Goal: Transaction & Acquisition: Download file/media

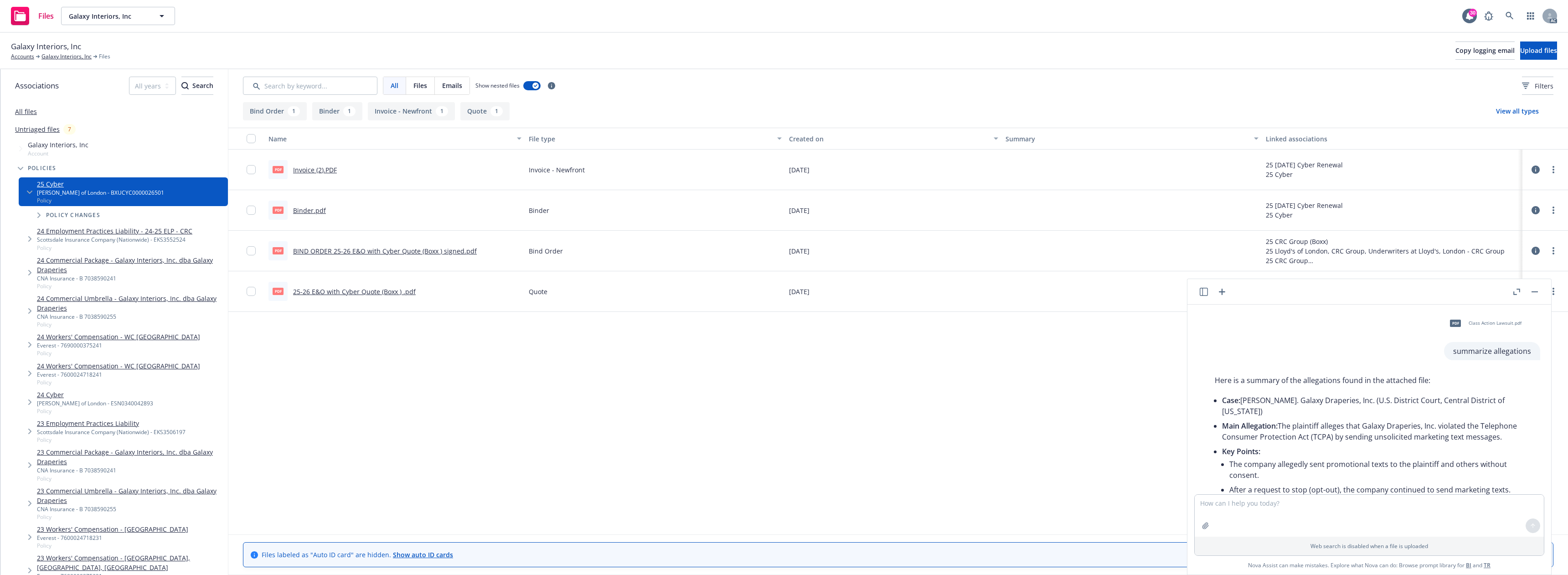
scroll to position [176, 0]
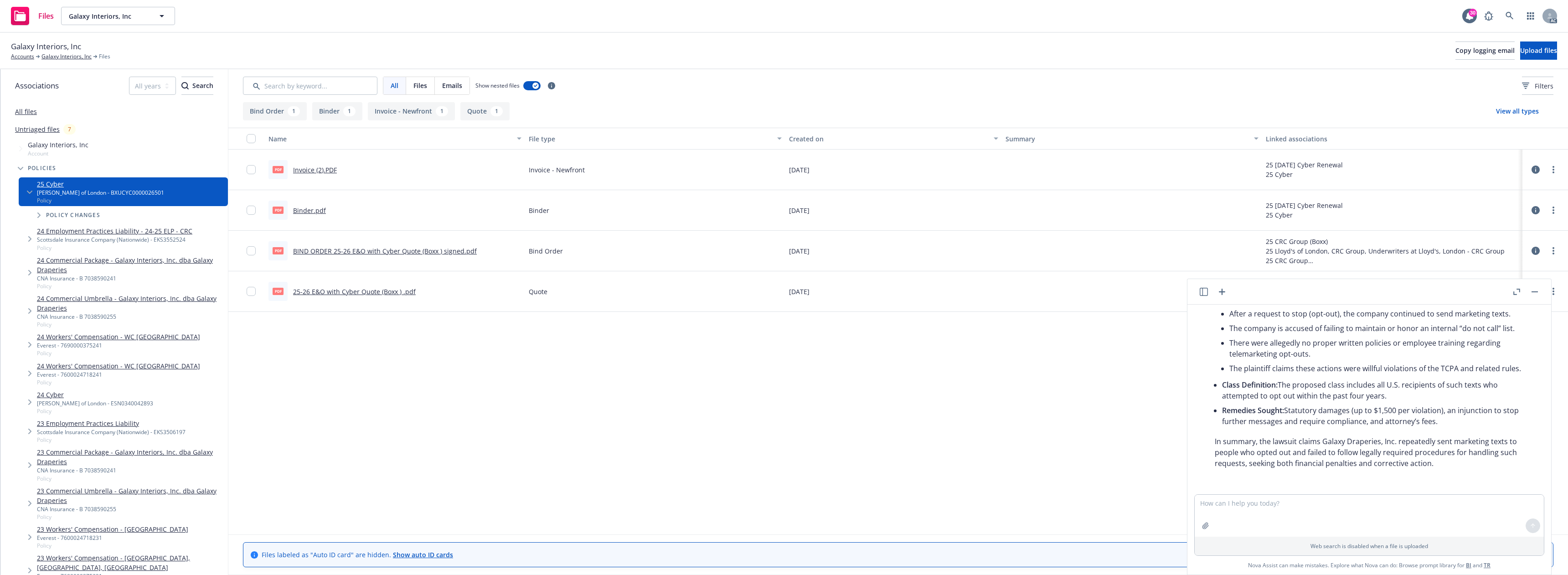
click at [1237, 507] on textarea at bounding box center [1370, 516] width 349 height 42
type textarea "Lo ips do sitametconse, A el s Doeiu Tempor Incididunt ut Laboreet, dol M aliq …"
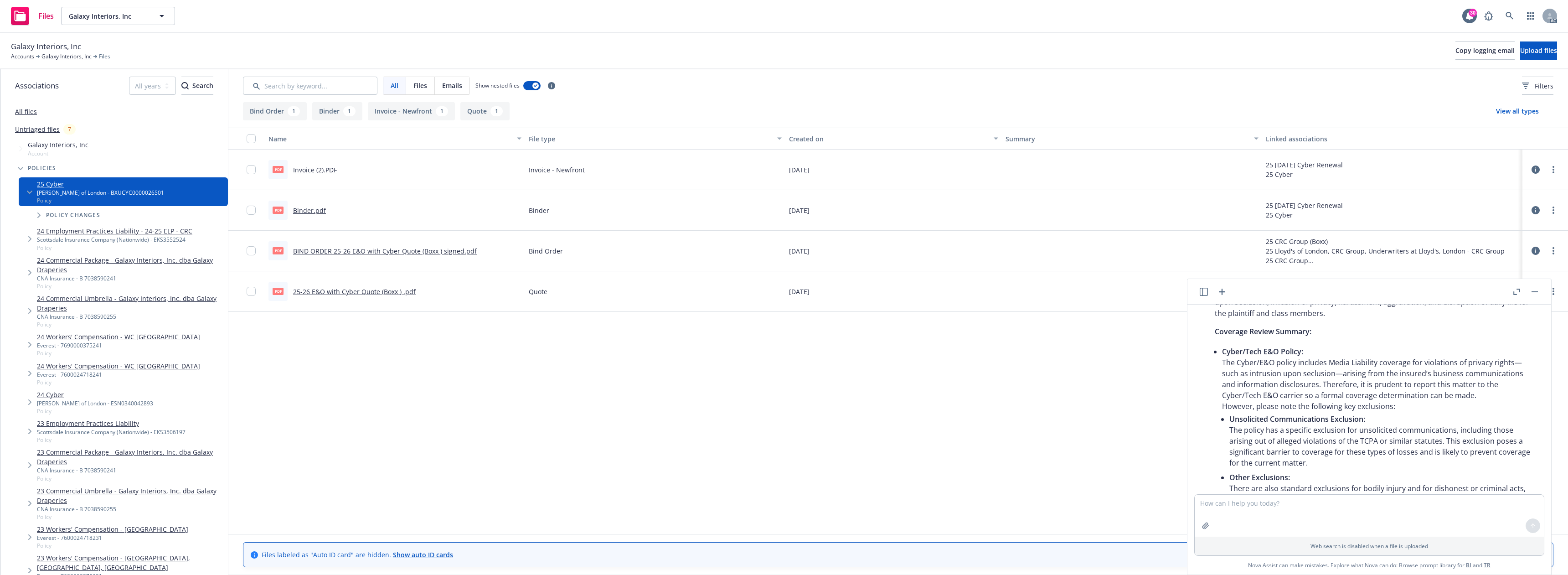
scroll to position [789, 0]
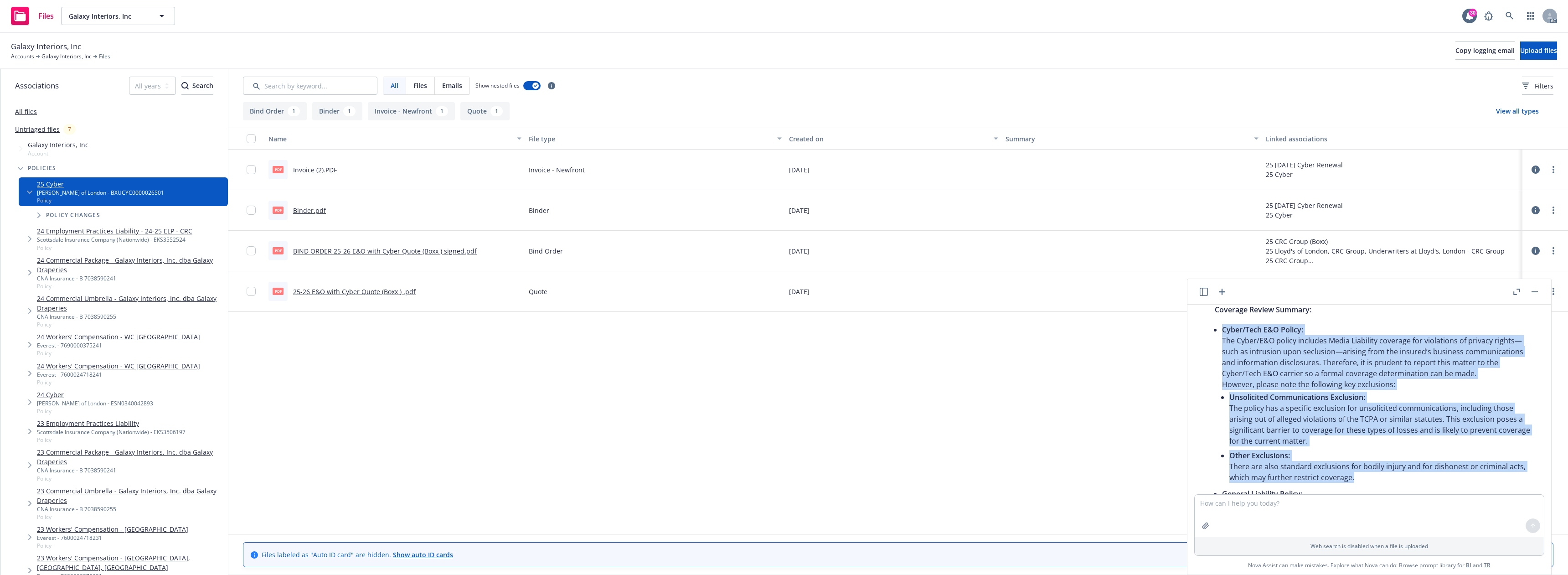
drag, startPoint x: 1213, startPoint y: 330, endPoint x: 1365, endPoint y: 478, distance: 212.2
click at [1365, 478] on div "Your summary provides a clear and professional overview of the current situatio…" at bounding box center [1372, 422] width 334 height 464
copy li "Cyber/Tech E&O Policy: The Cyber/E&O policy includes Media Liability coverage f…"
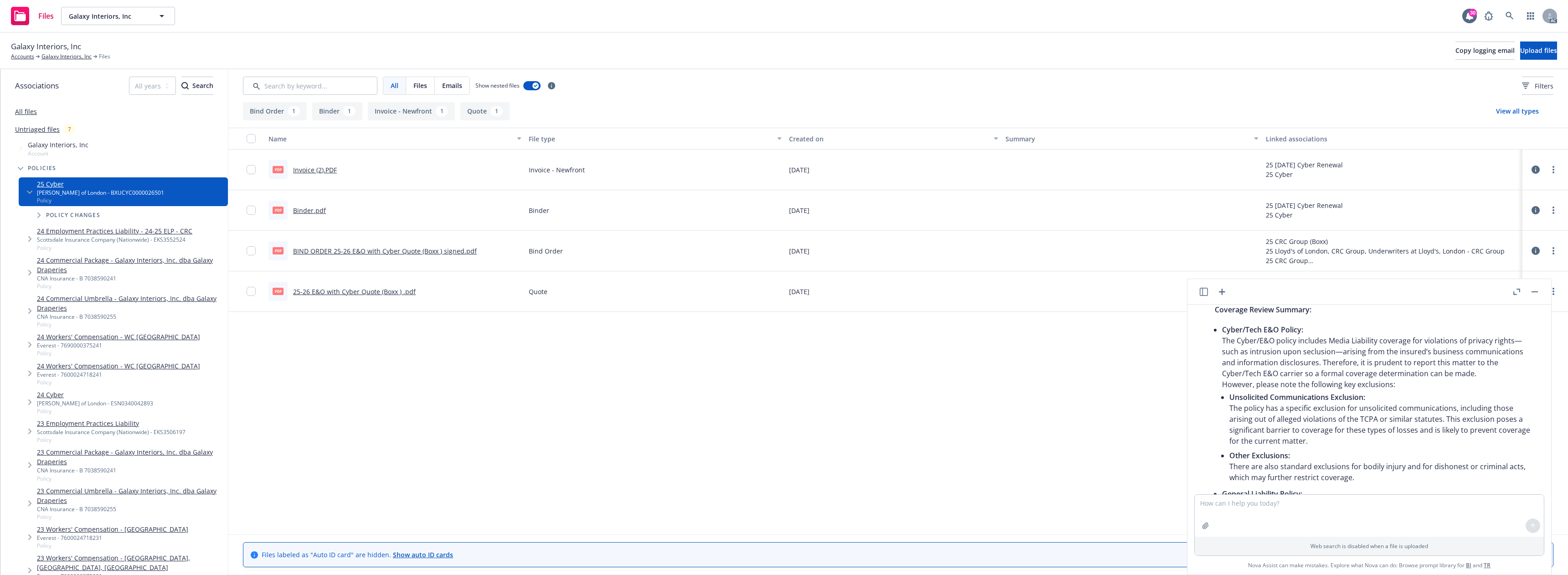
click at [78, 44] on span "Galaxy Interiors, Inc" at bounding box center [46, 46] width 70 height 12
click at [24, 56] on link "Accounts" at bounding box center [23, 56] width 24 height 8
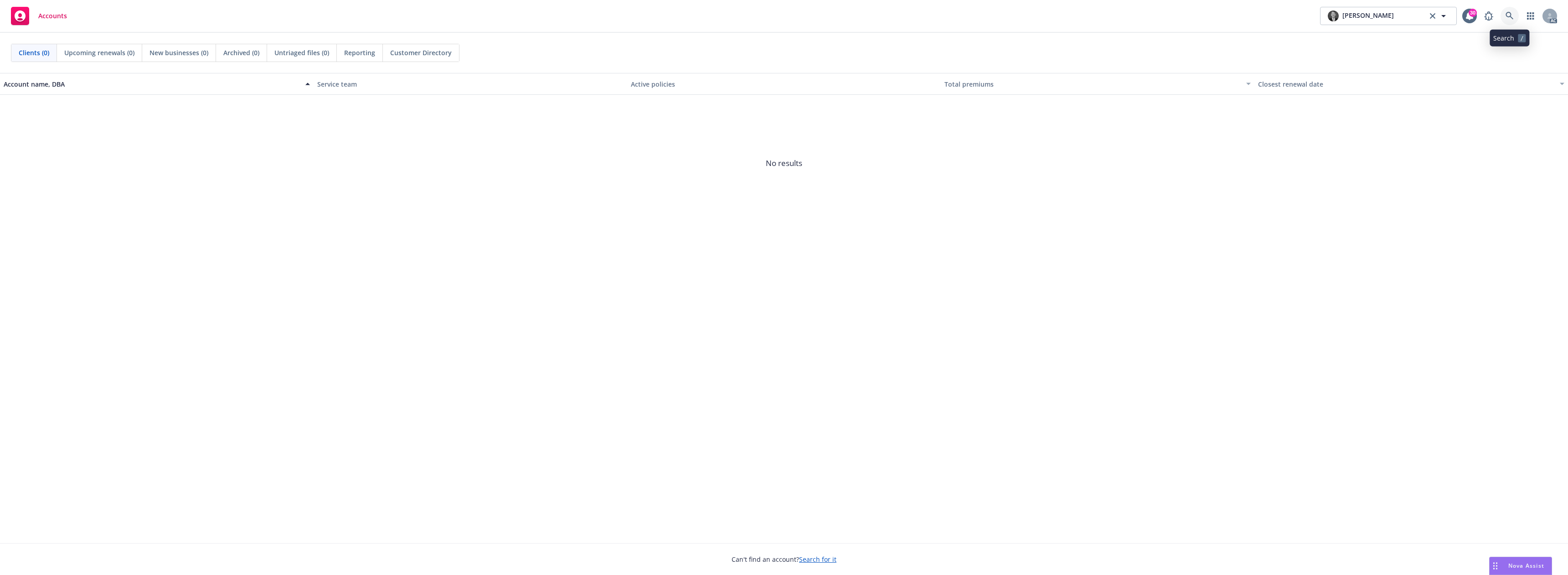
click at [1511, 17] on icon at bounding box center [1509, 16] width 9 height 8
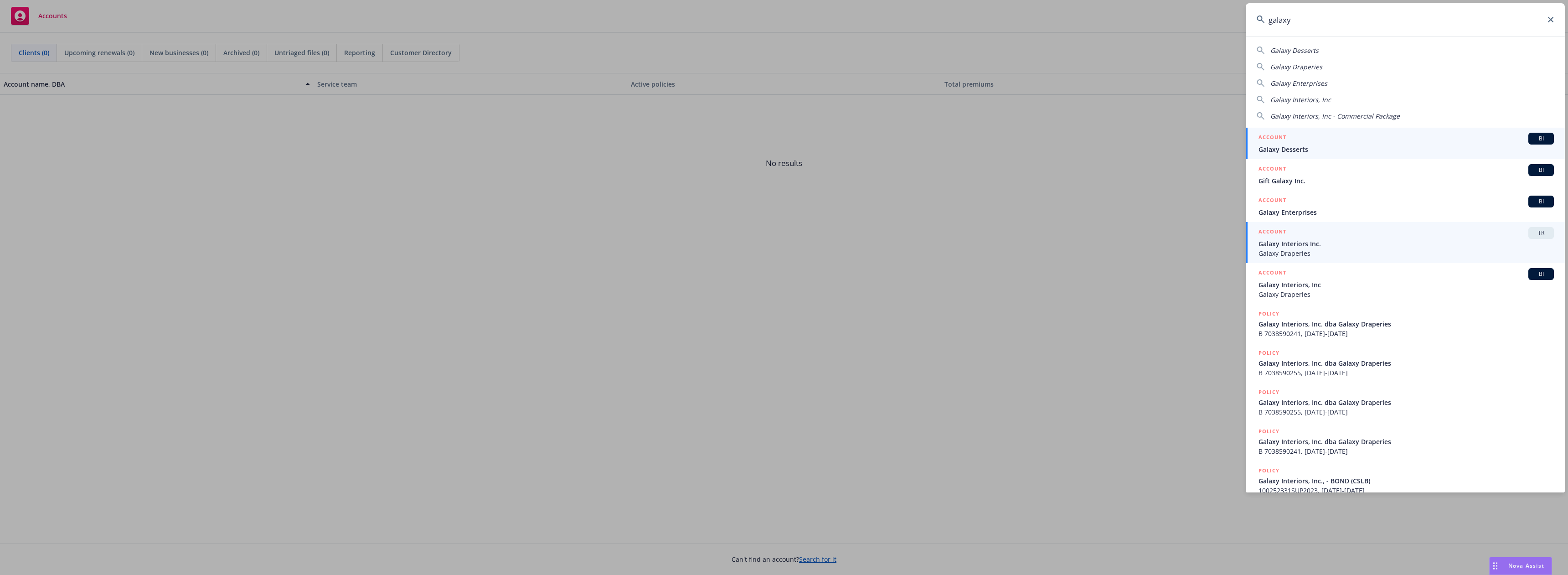
type input "galaxy"
click at [1313, 247] on span "Galaxy Interiors Inc." at bounding box center [1406, 244] width 296 height 9
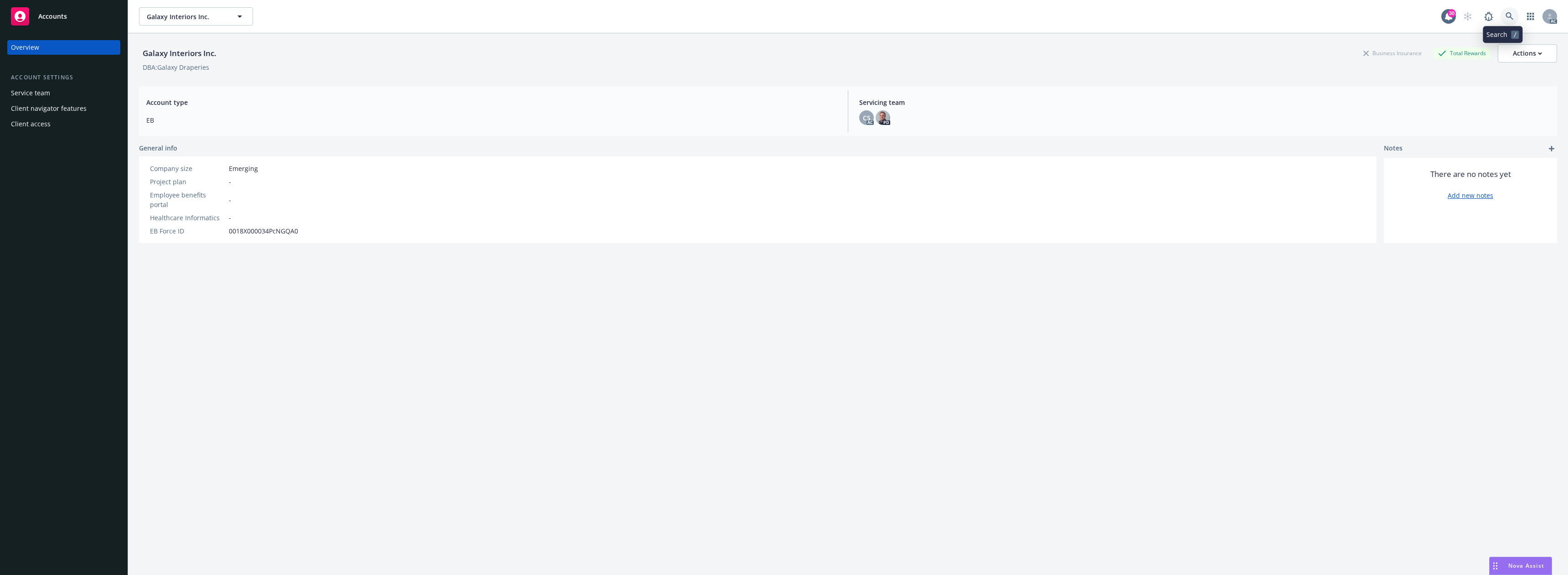
click at [1506, 16] on icon at bounding box center [1509, 16] width 9 height 8
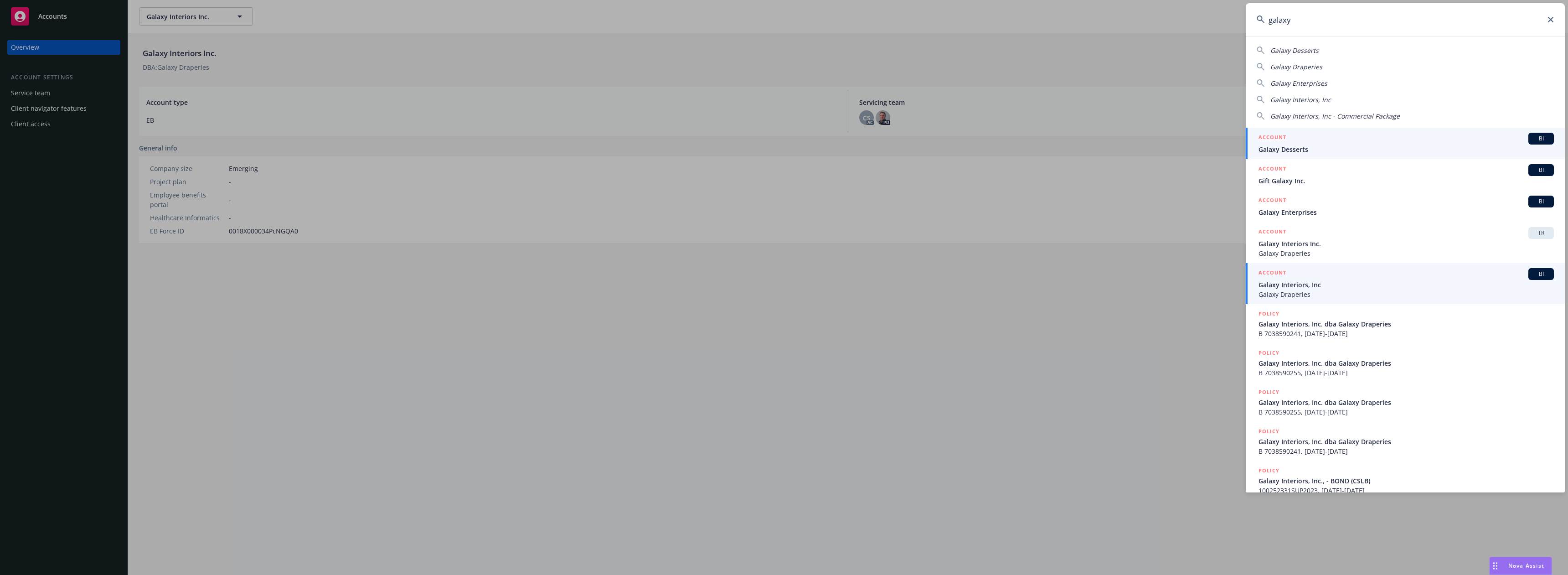
type input "galaxy"
click at [1329, 283] on span "Galaxy Interiors, Inc" at bounding box center [1406, 284] width 296 height 9
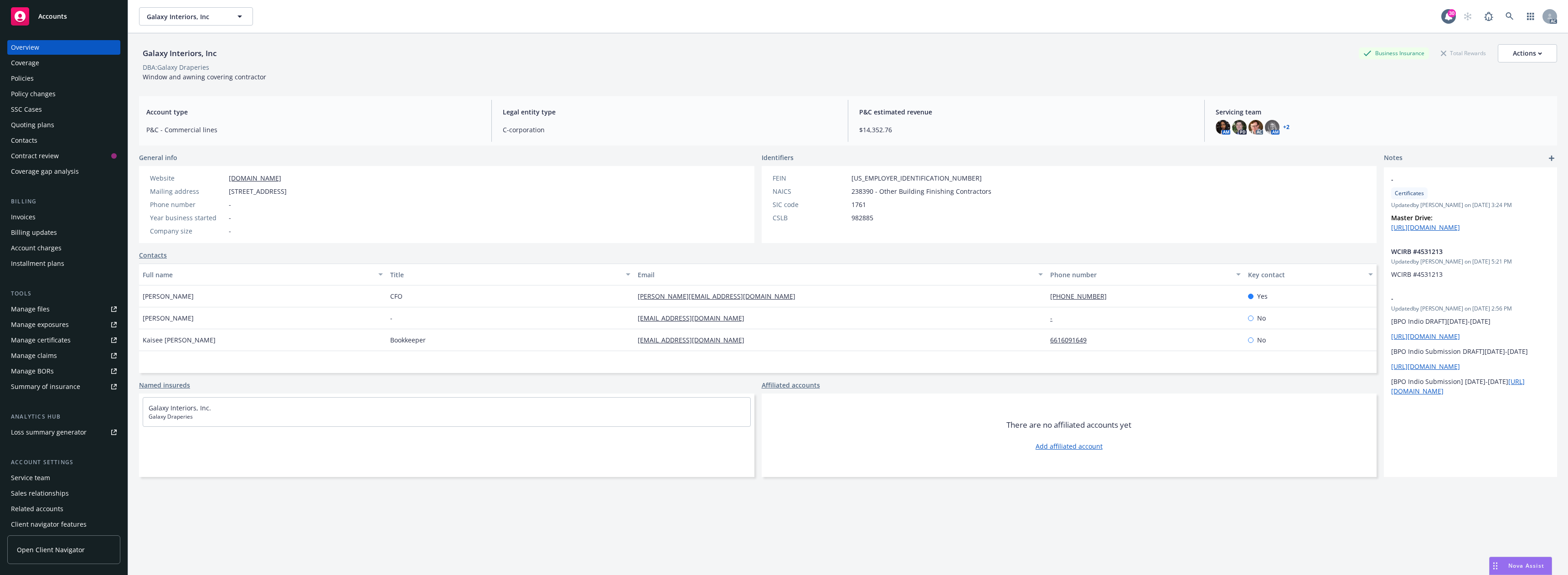
click at [52, 77] on div "Policies" at bounding box center [64, 77] width 106 height 14
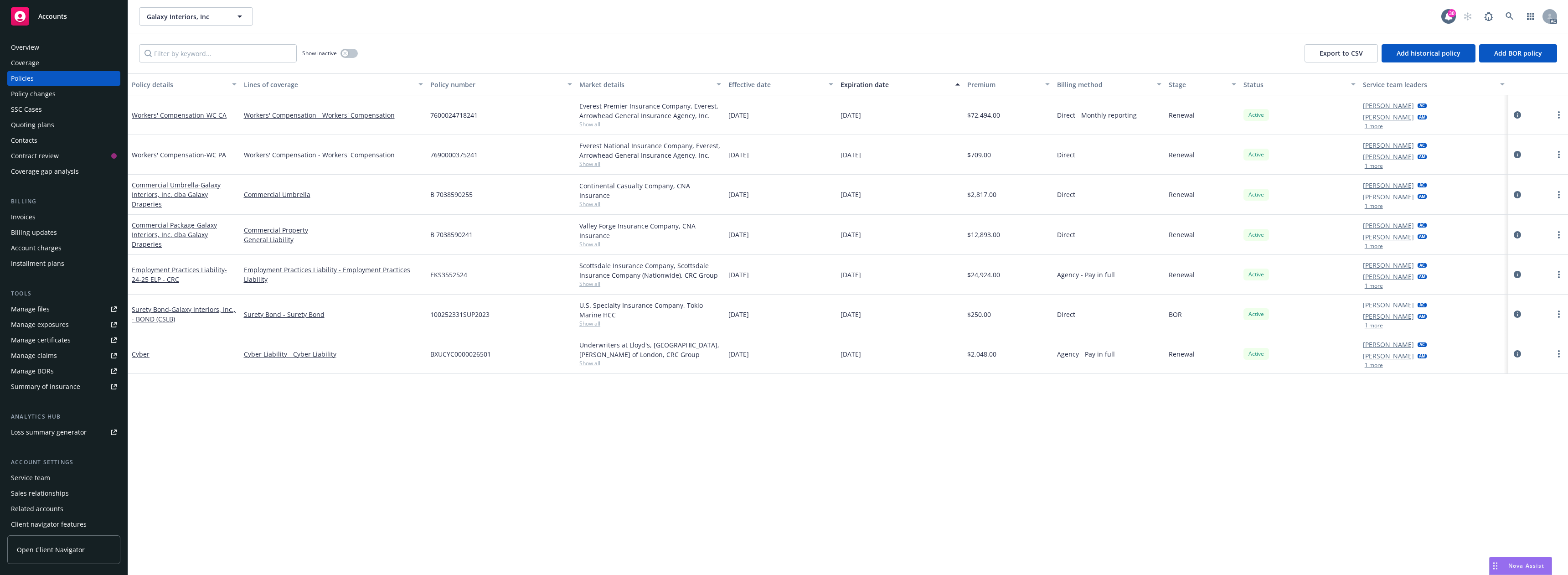
click at [183, 234] on div "Commercial Package - Galaxy Interiors, Inc. dba Galaxy Draperies" at bounding box center [183, 234] width 105 height 28
click at [182, 234] on div "Commercial Package - Galaxy Interiors, Inc. dba Galaxy Draperies" at bounding box center [183, 234] width 105 height 28
click at [190, 237] on span "- Galaxy Interiors, Inc. dba Galaxy Draperies" at bounding box center [174, 234] width 85 height 27
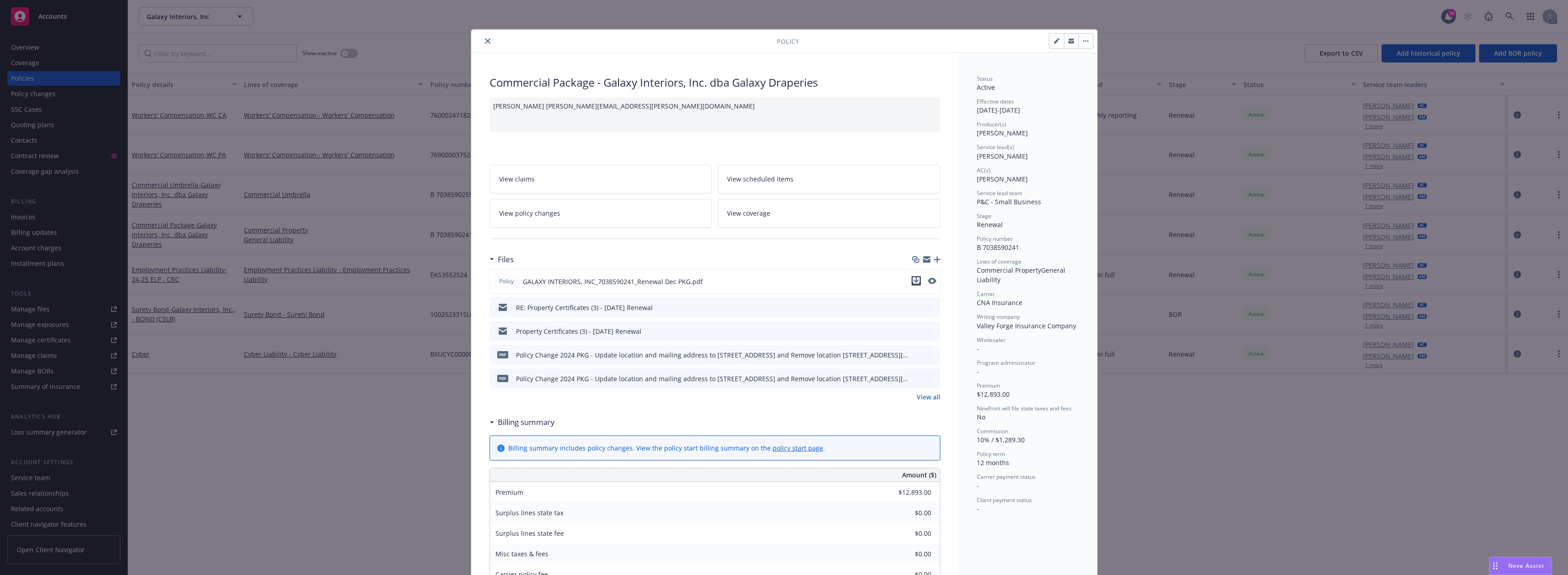
click at [915, 280] on icon "download file" at bounding box center [916, 280] width 8 height 8
click at [1513, 562] on span "Nova Assist" at bounding box center [1526, 566] width 36 height 8
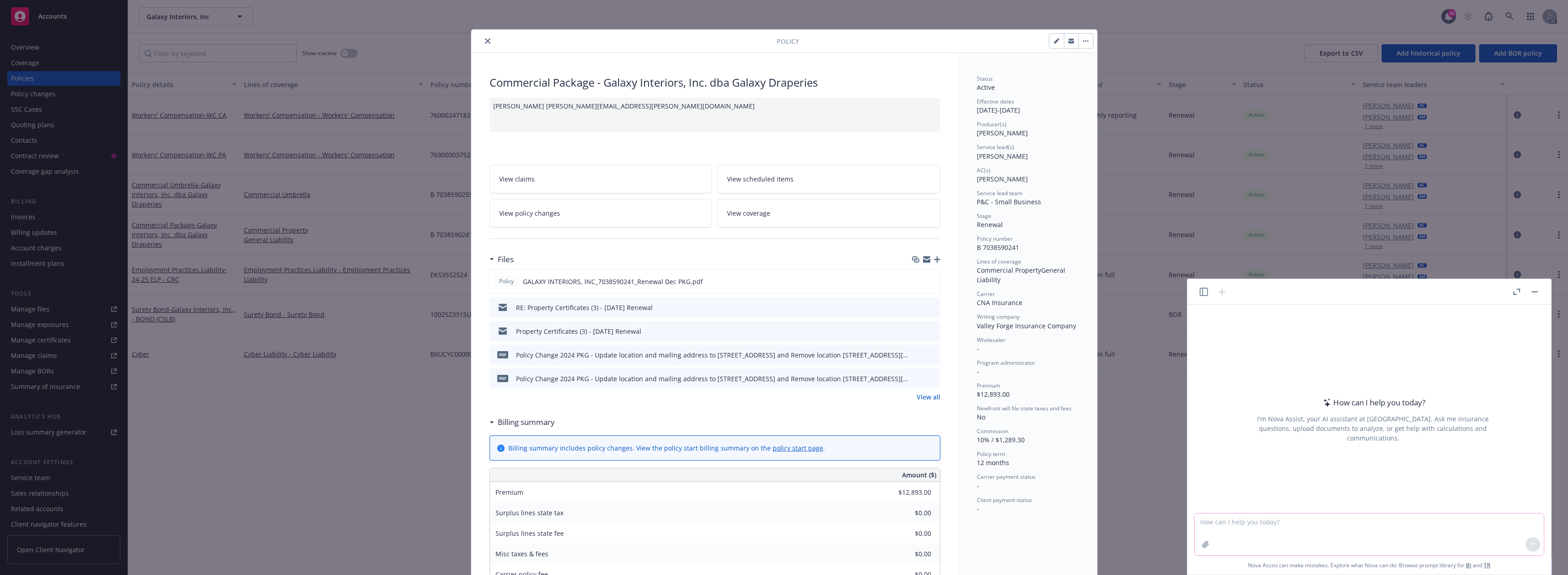
click at [1230, 524] on textarea at bounding box center [1370, 533] width 349 height 42
paste textarea "General Liability – Your policy provides coverage for Personal and Advertising …"
type textarea "General Liability – Your policy provides coverage for Personal and Advertising …"
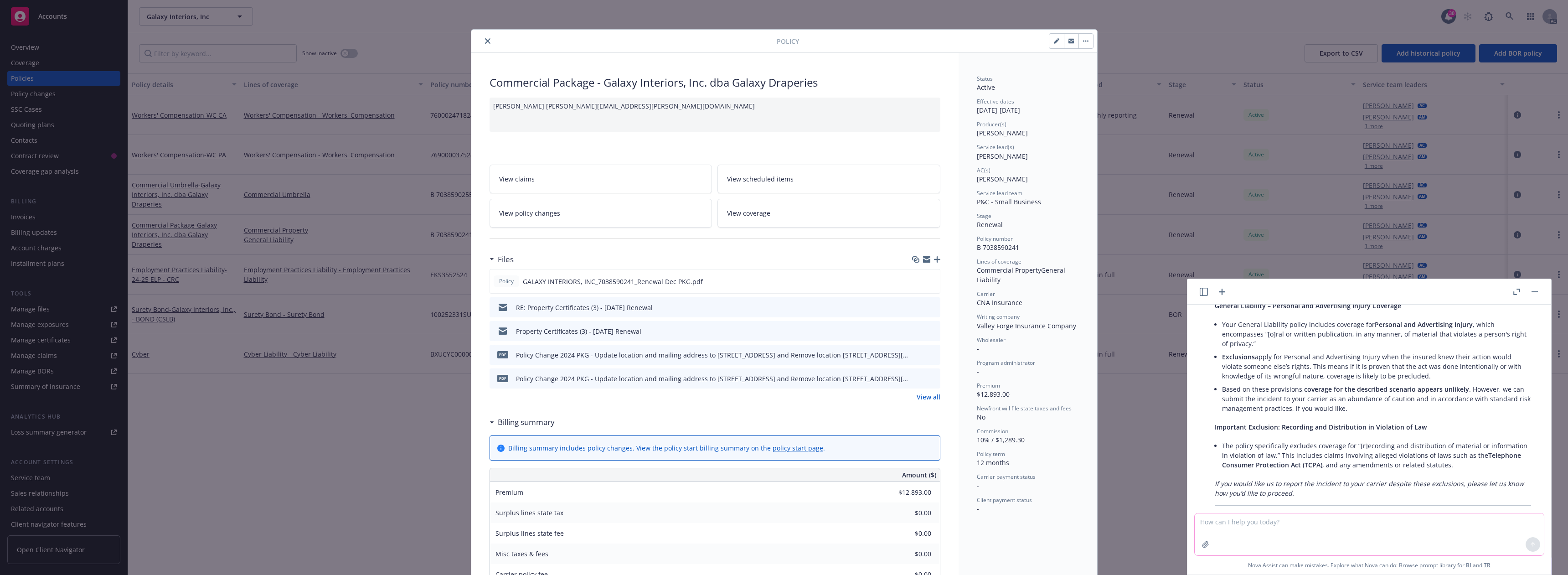
scroll to position [194, 0]
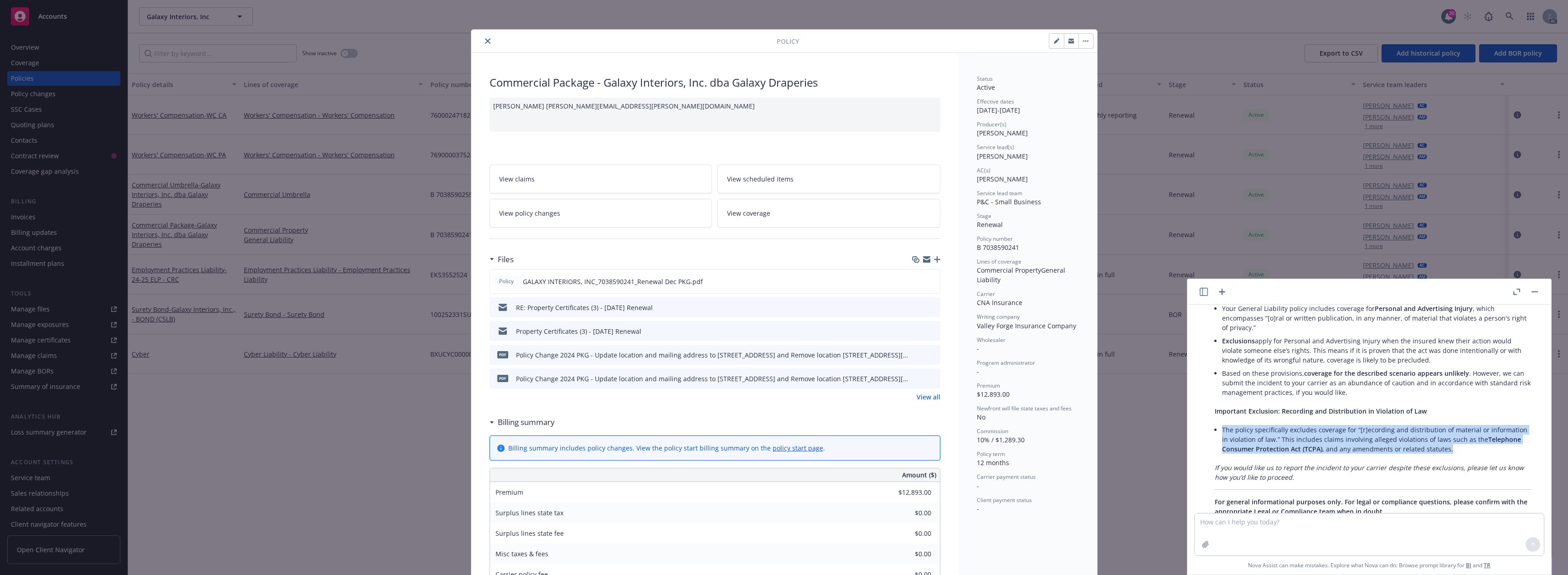
drag, startPoint x: 1223, startPoint y: 431, endPoint x: 1447, endPoint y: 448, distance: 224.6
click at [1447, 448] on li "The policy specifically excludes coverage for “[r]ecording and distribution of …" at bounding box center [1376, 439] width 309 height 32
copy li "The policy specifically excludes coverage for “[r]ecording and distribution of …"
click at [1343, 353] on li "Exclusions apply for Personal and Advertising Injury when the insured knew thei…" at bounding box center [1376, 350] width 309 height 32
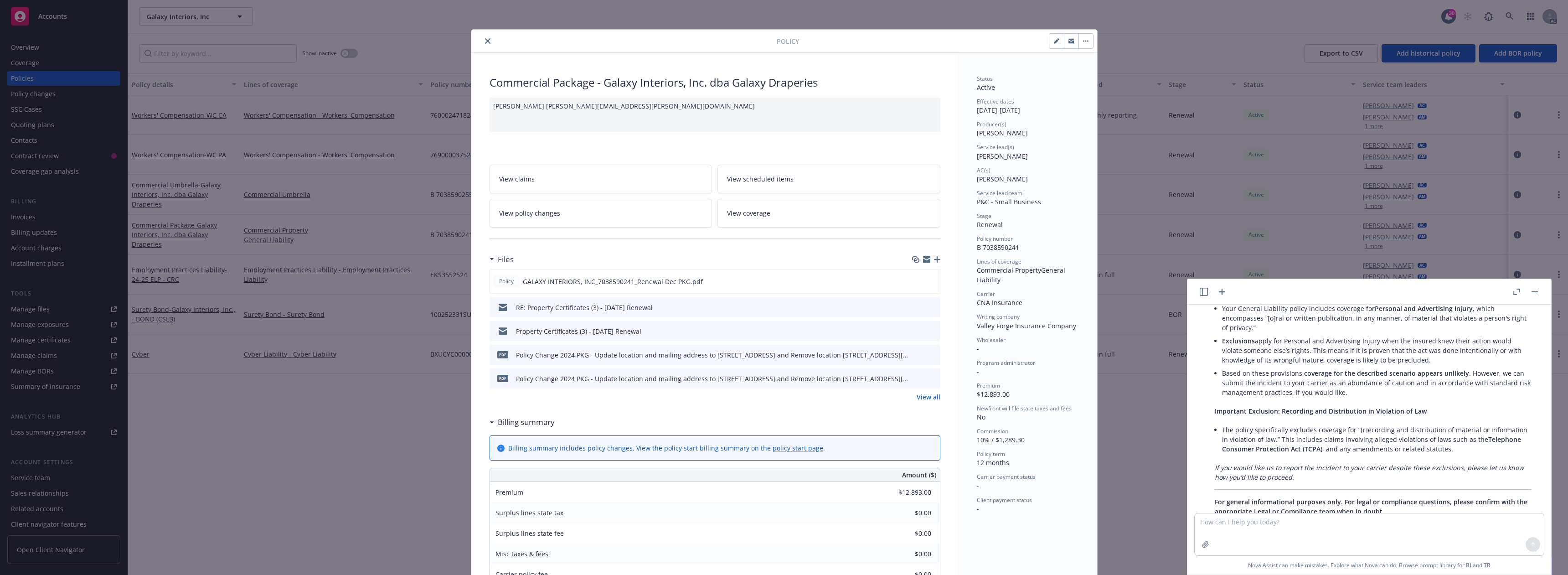
drag, startPoint x: 1289, startPoint y: 350, endPoint x: 1399, endPoint y: 360, distance: 110.5
click at [1399, 360] on li "Exclusions apply for Personal and Advertising Injury when the insured knew thei…" at bounding box center [1376, 350] width 309 height 32
copy li "This means if it is proven that the act was done intentionally or with knowledg…"
click at [1281, 389] on li "Based on these provisions, coverage for the described scenario appears unlikely…" at bounding box center [1376, 382] width 309 height 32
drag, startPoint x: 1222, startPoint y: 374, endPoint x: 1344, endPoint y: 394, distance: 123.6
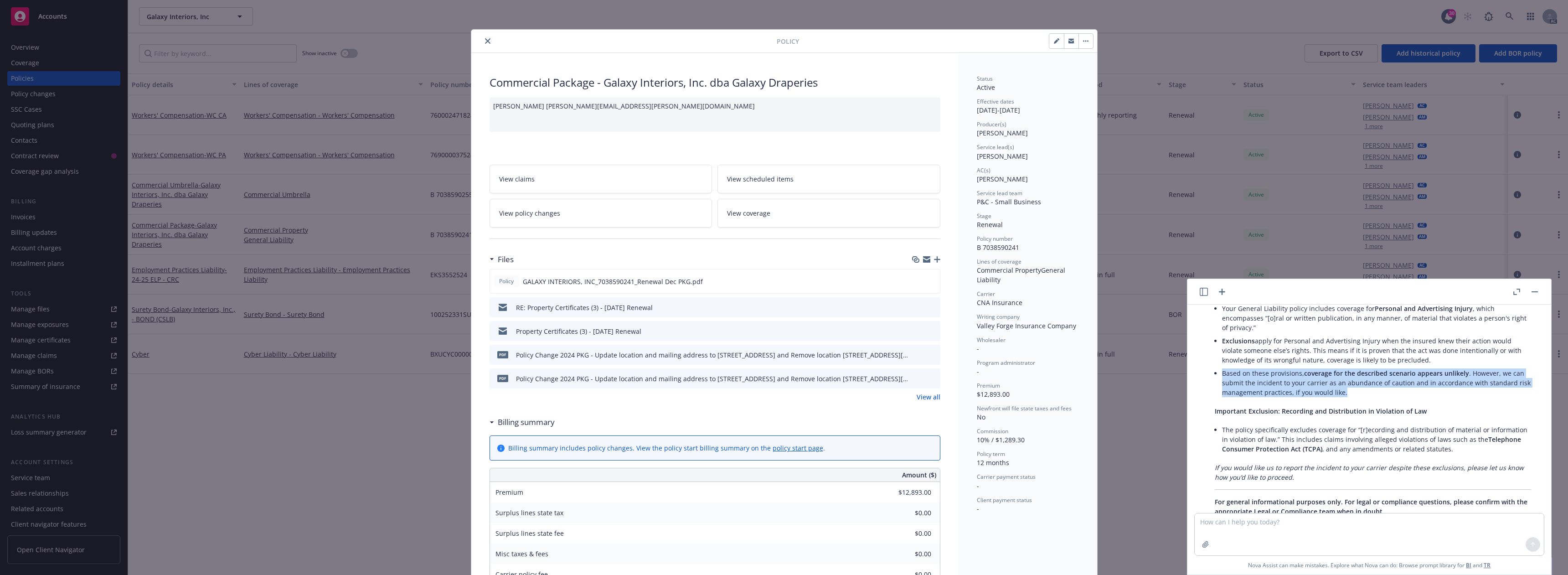
click at [1344, 394] on li "Based on these provisions, coverage for the described scenario appears unlikely…" at bounding box center [1376, 382] width 309 height 32
copy li "Based on these provisions, coverage for the described scenario appears unlikely…"
click at [1226, 526] on textarea at bounding box center [1370, 533] width 349 height 42
paste textarea "Based on these provisions, coverage for the described scenario appears unlikely…"
type textarea "Based on these provisions, coverage for the described scenario appears unlikely…"
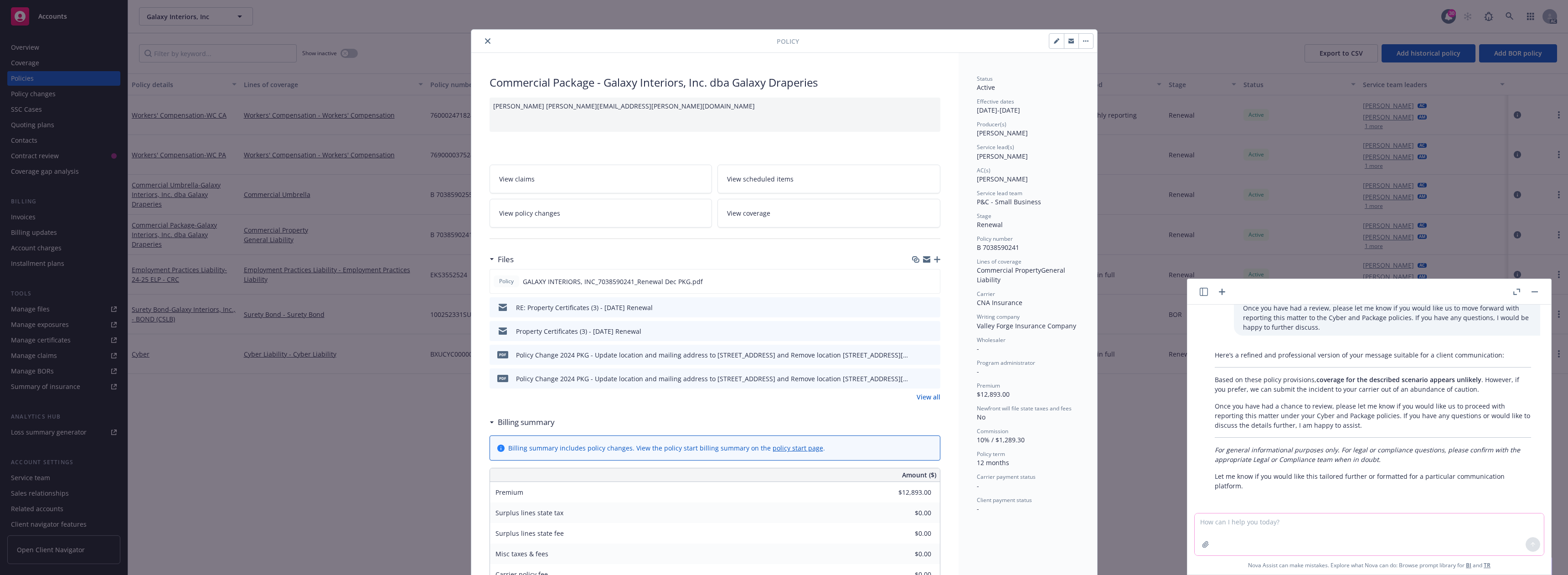
scroll to position [464, 0]
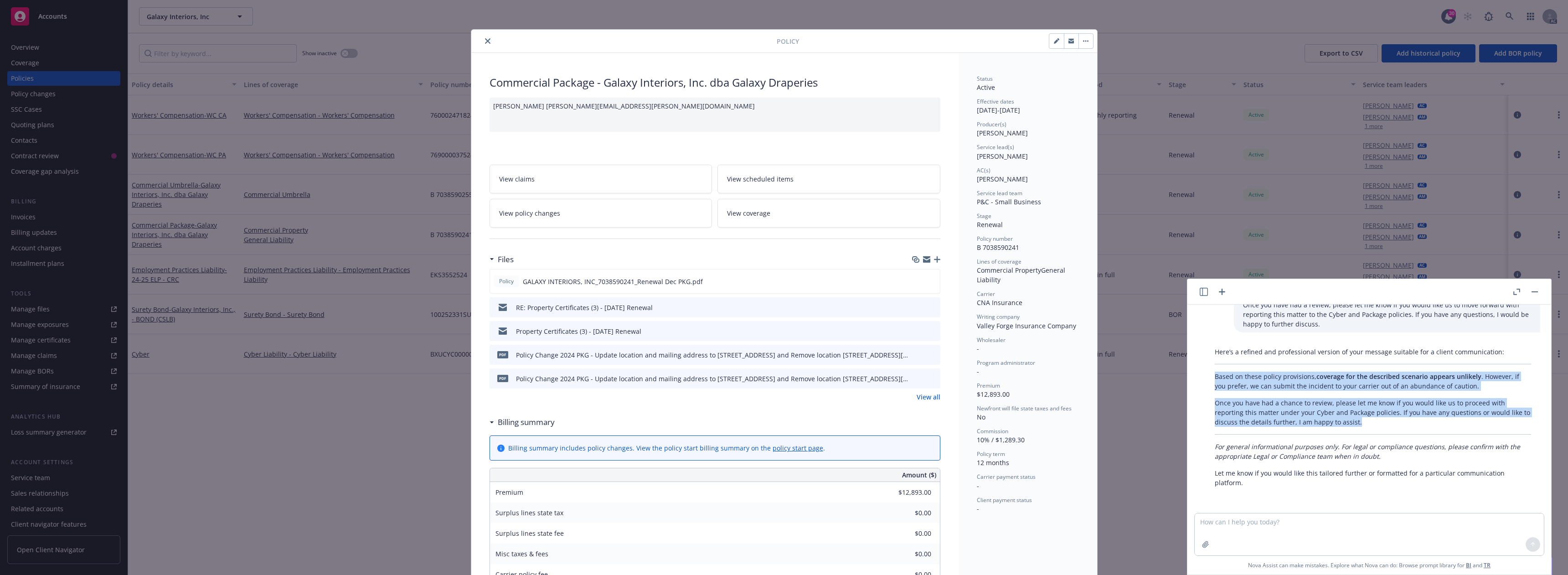
drag, startPoint x: 1214, startPoint y: 377, endPoint x: 1358, endPoint y: 422, distance: 150.9
click at [1358, 422] on div "Here’s a refined and professional version of your message suitable for a client…" at bounding box center [1372, 416] width 334 height 147
copy div "Based on these policy provisions, coverage for the described scenario appears u…"
click at [485, 42] on icon "close" at bounding box center [487, 42] width 6 height 6
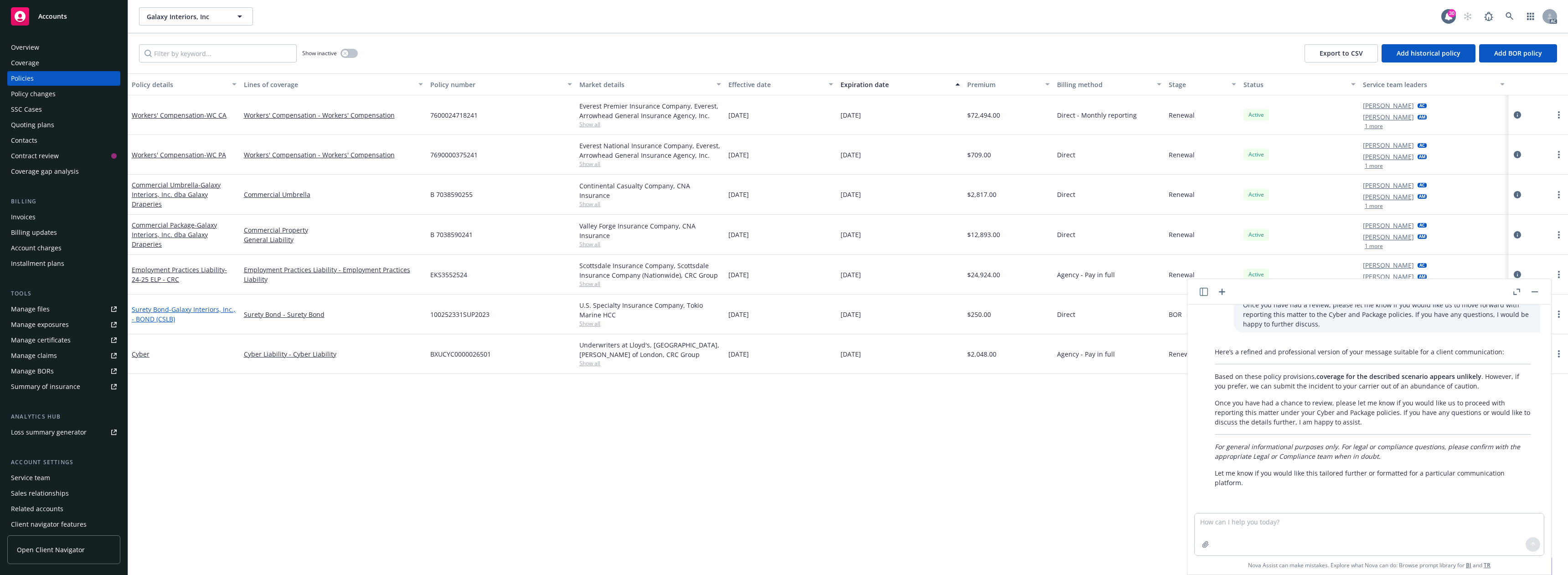
click at [168, 315] on span "- Galaxy Interiors, Inc., - BOND (CSLB)" at bounding box center [183, 313] width 104 height 18
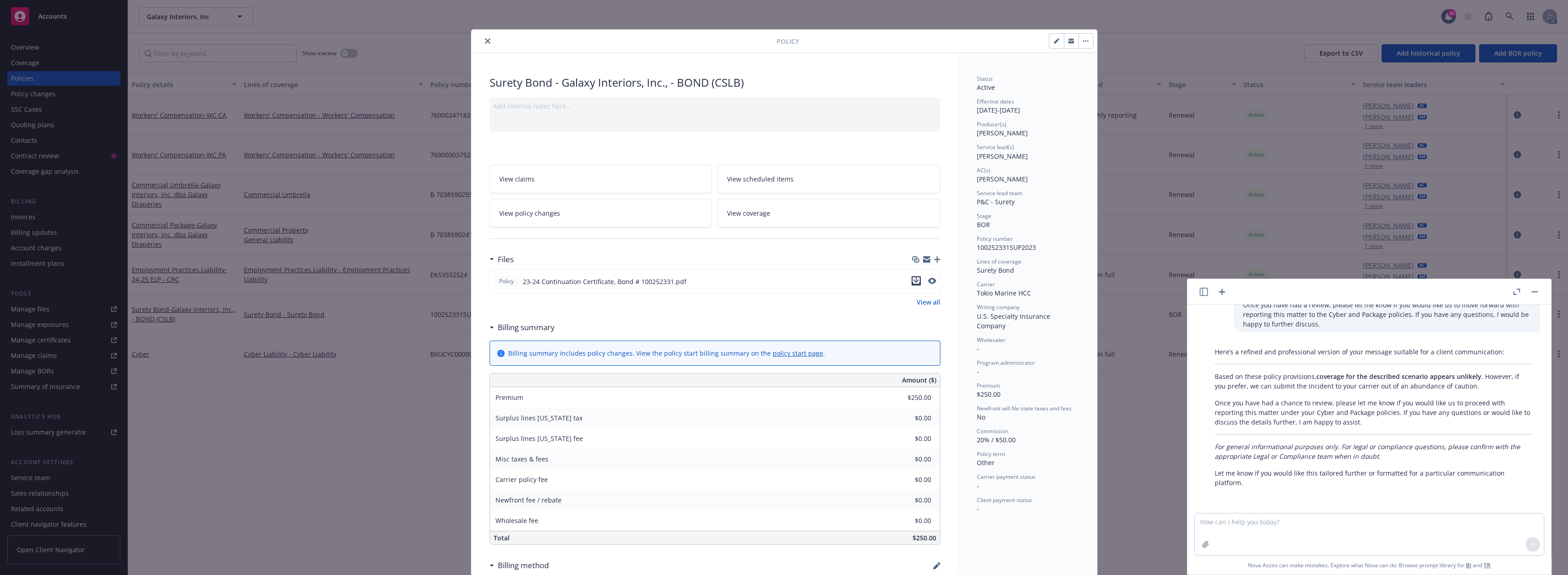
click at [912, 279] on icon "download file" at bounding box center [916, 280] width 8 height 8
click at [485, 40] on icon "close" at bounding box center [487, 42] width 6 height 6
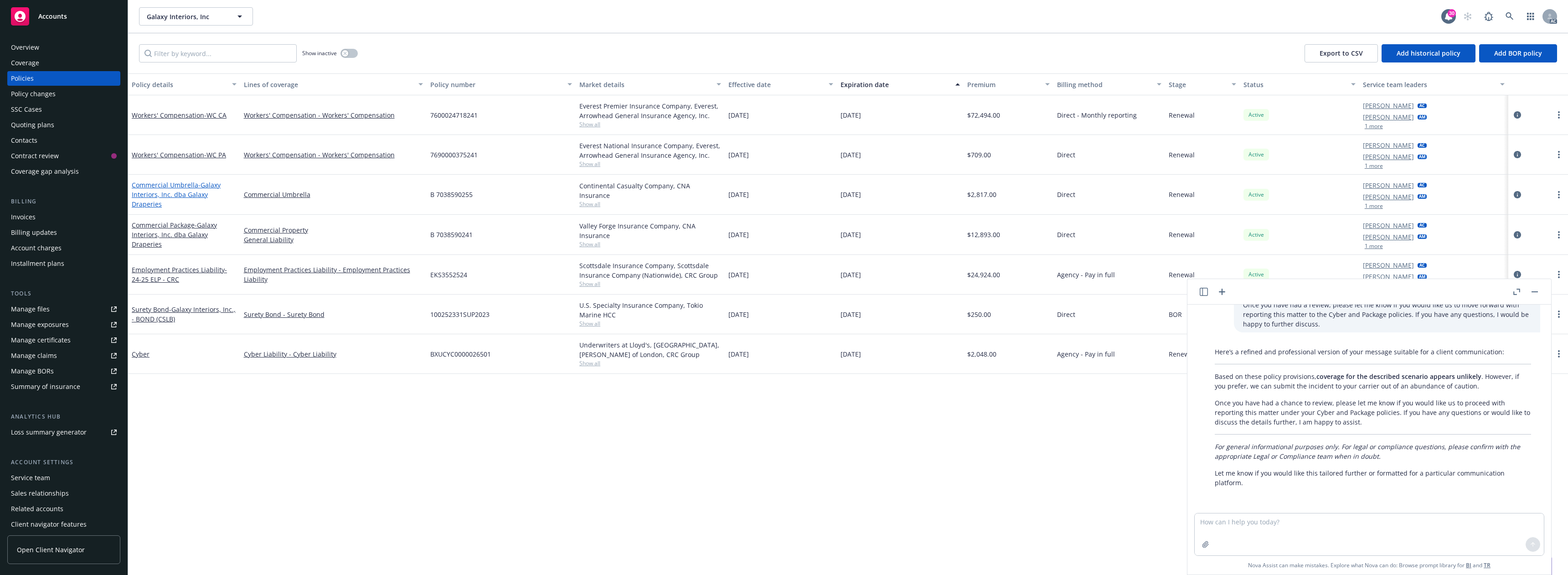
click at [187, 196] on span "- Galaxy Interiors, Inc. dba Galaxy Draperies" at bounding box center [176, 194] width 89 height 27
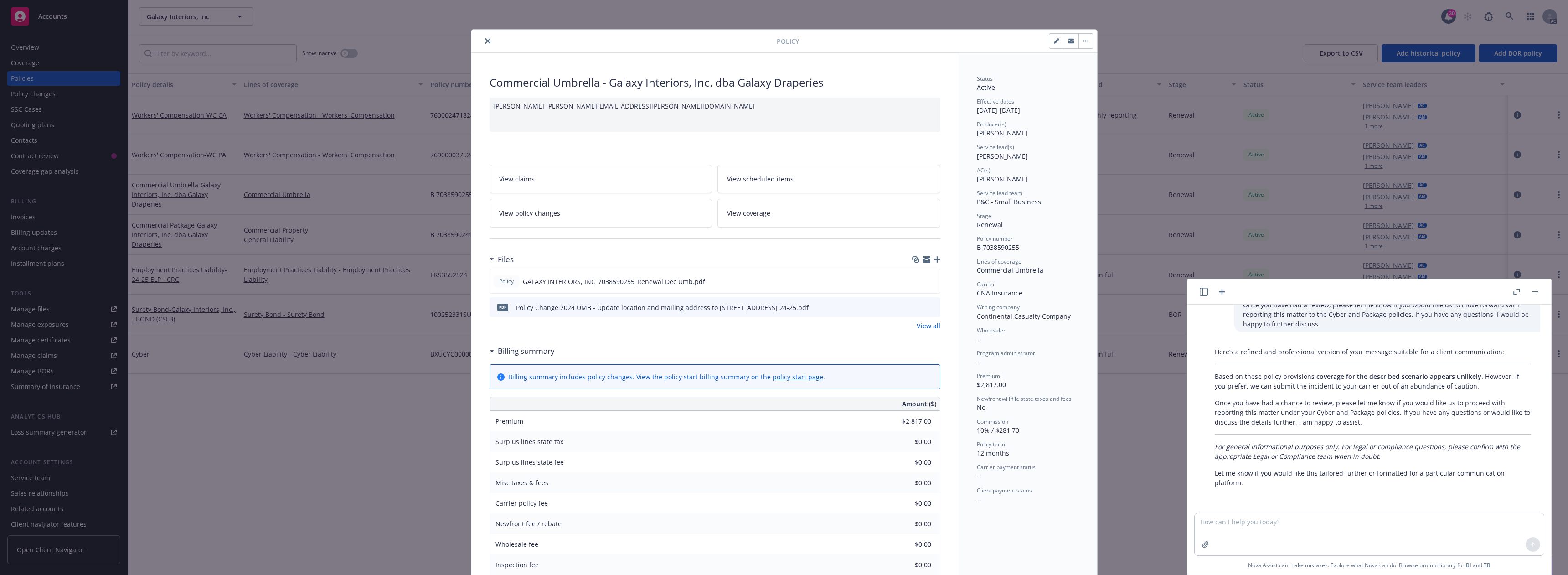
click at [485, 41] on icon "close" at bounding box center [487, 42] width 6 height 6
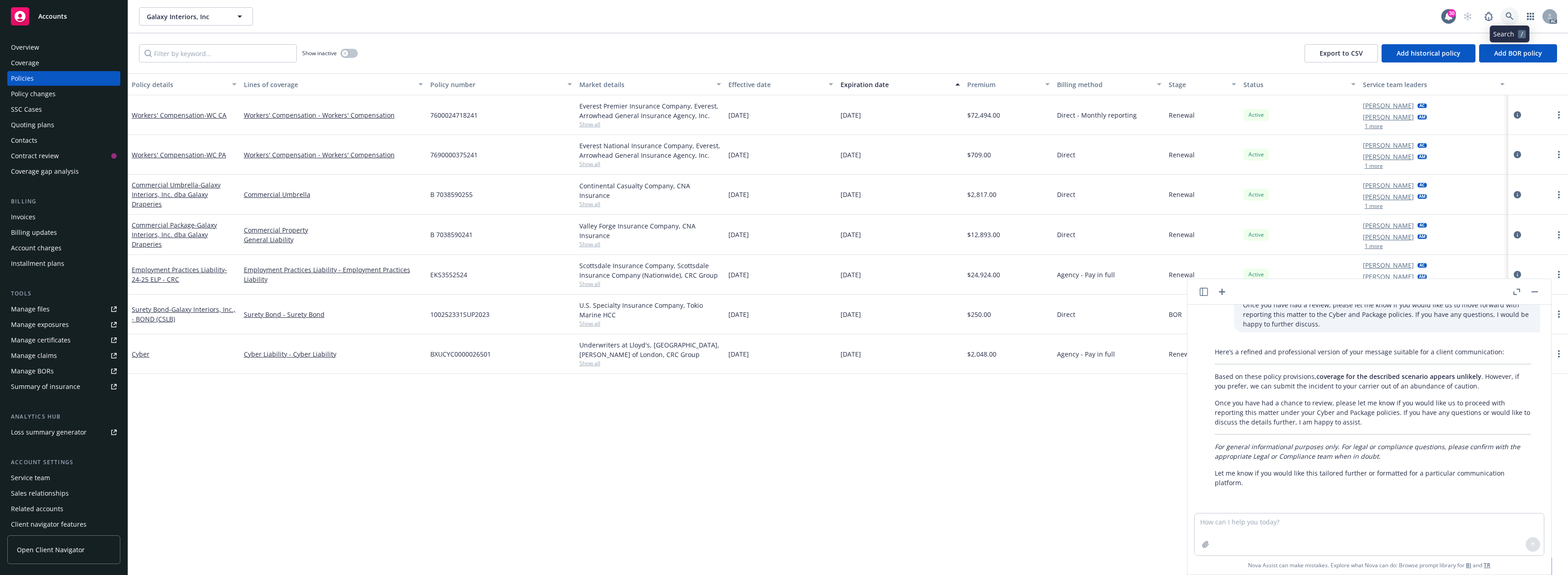
click at [1508, 15] on icon at bounding box center [1509, 16] width 9 height 8
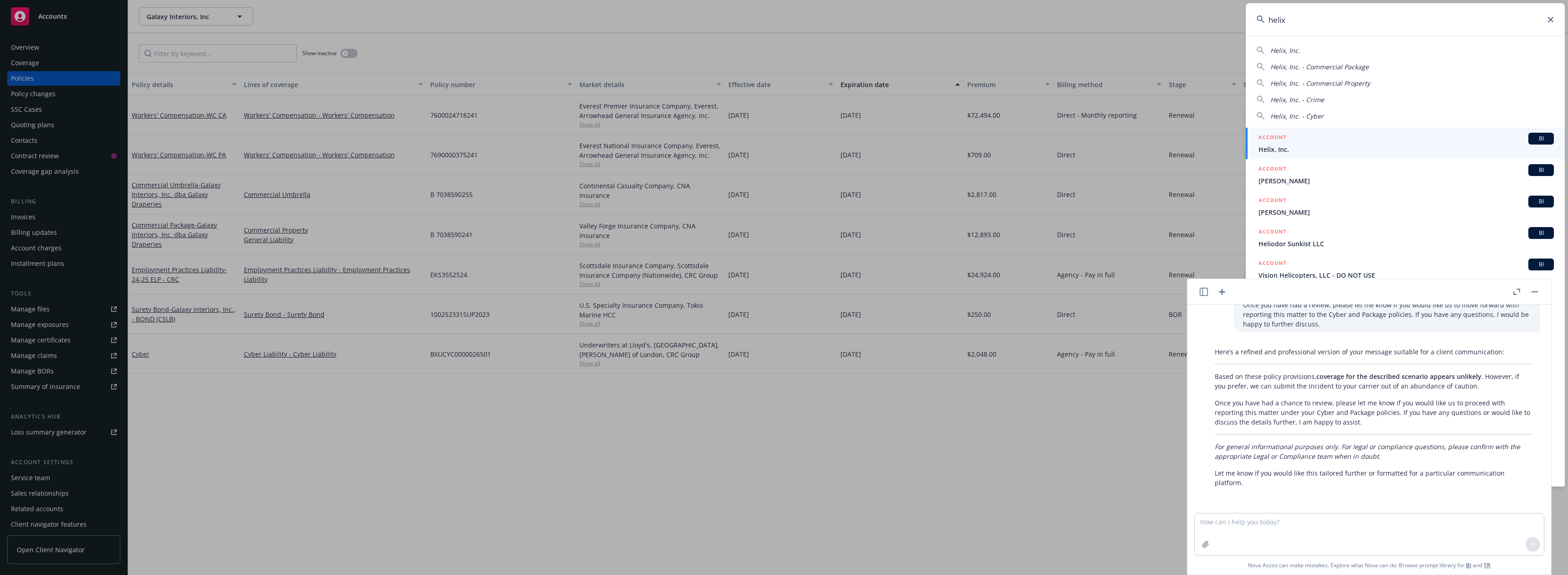
type input "helix"
click at [1272, 148] on span "Helix, Inc." at bounding box center [1406, 149] width 296 height 9
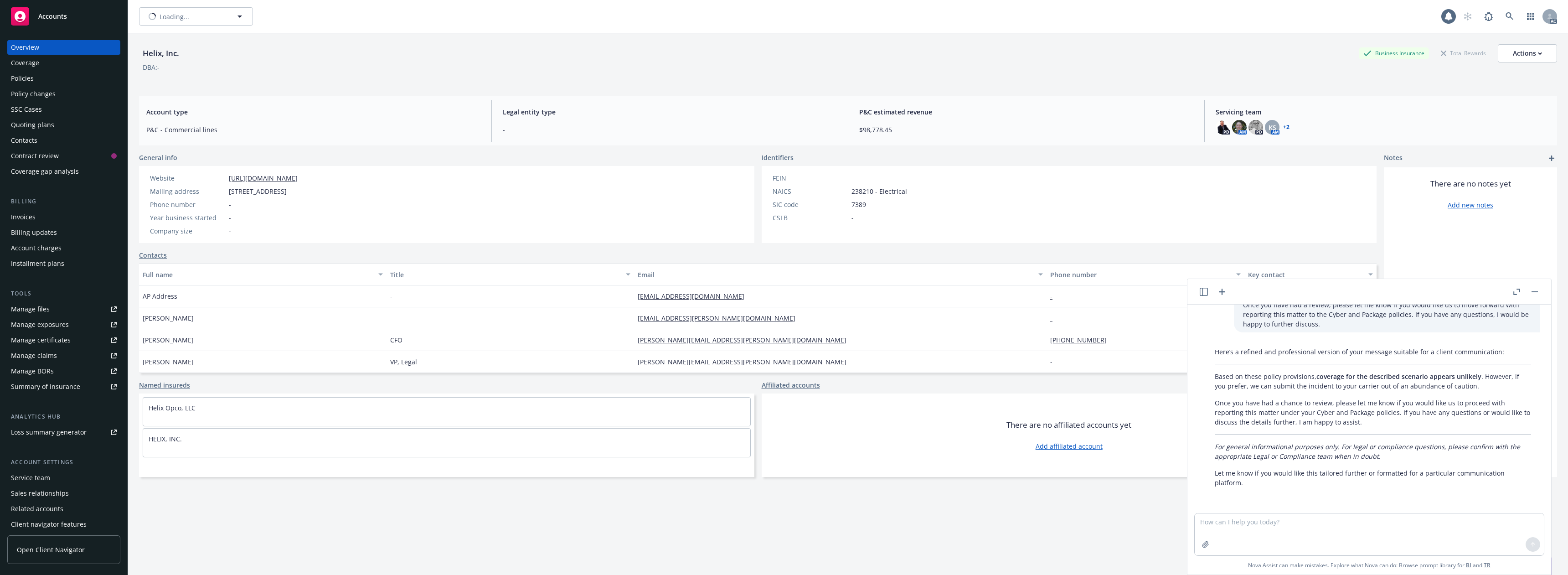
click at [52, 78] on div "Policies" at bounding box center [64, 77] width 106 height 14
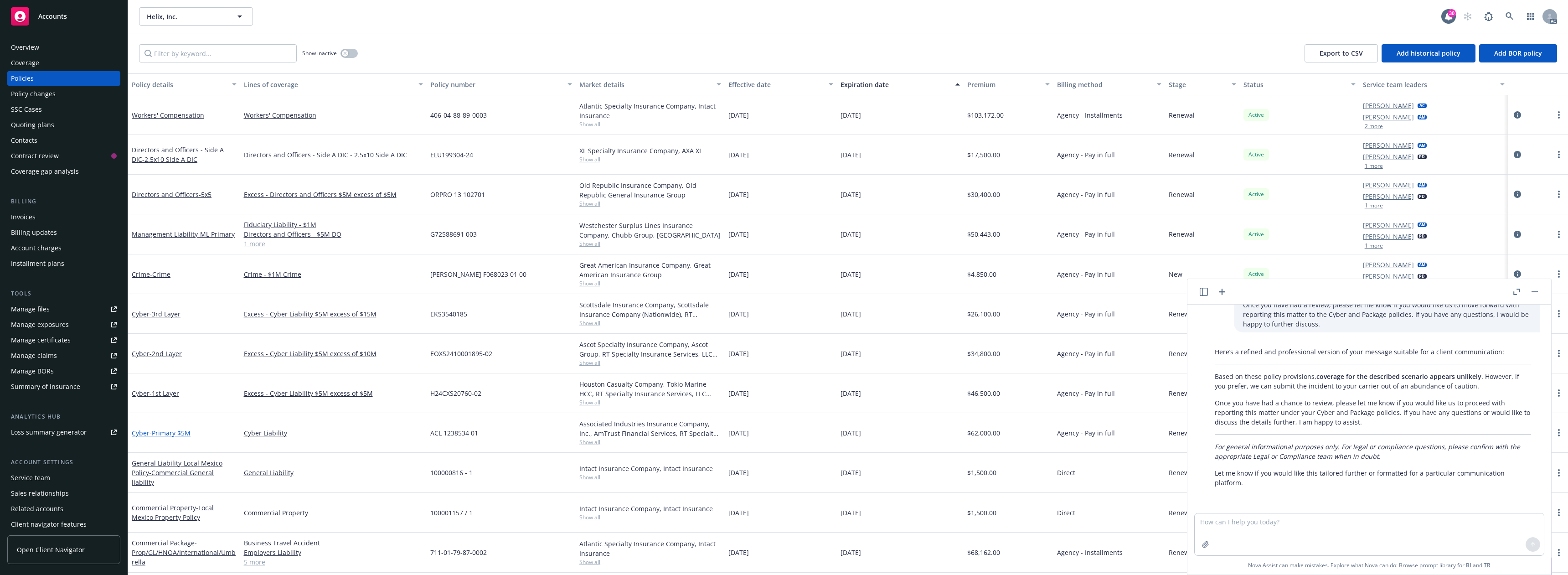
click at [185, 431] on span "- Primary $5M" at bounding box center [169, 432] width 41 height 8
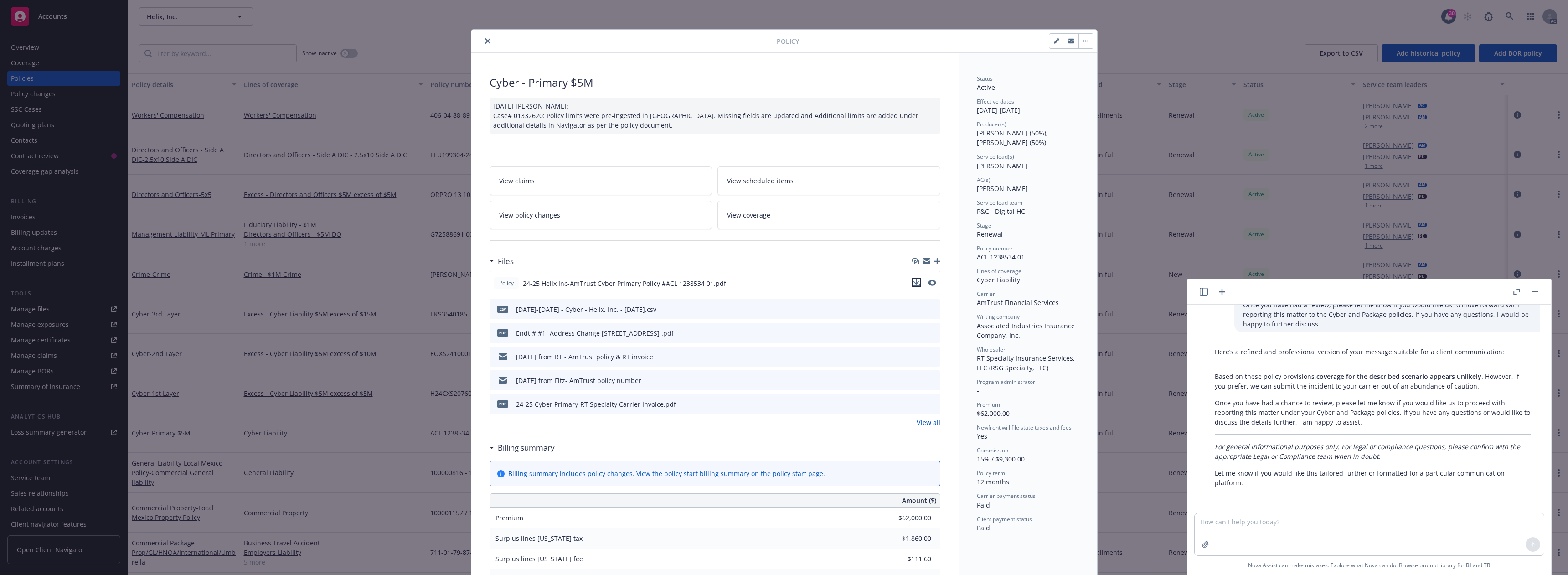
click at [912, 283] on icon "download file" at bounding box center [916, 282] width 8 height 8
click at [485, 37] on button "close" at bounding box center [488, 42] width 11 height 11
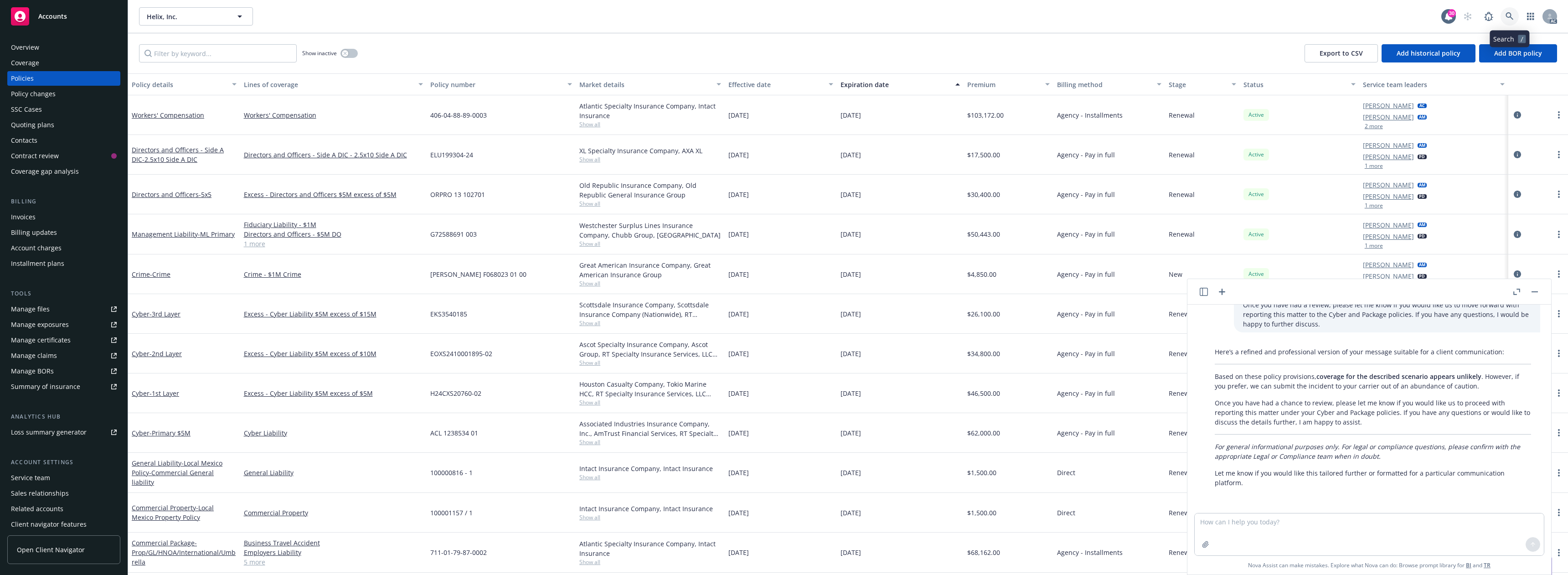
click at [1508, 15] on icon at bounding box center [1509, 16] width 9 height 8
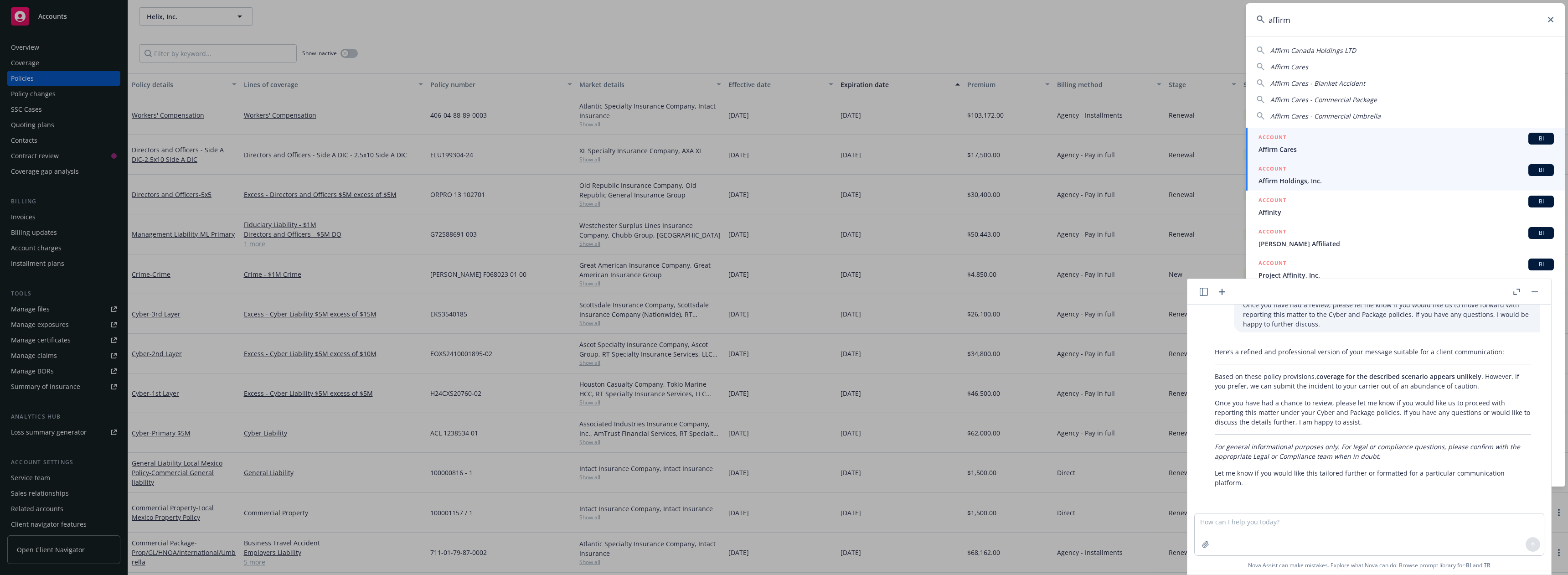
type input "affirm"
click at [1311, 177] on span "Affirm Holdings, Inc." at bounding box center [1406, 180] width 296 height 9
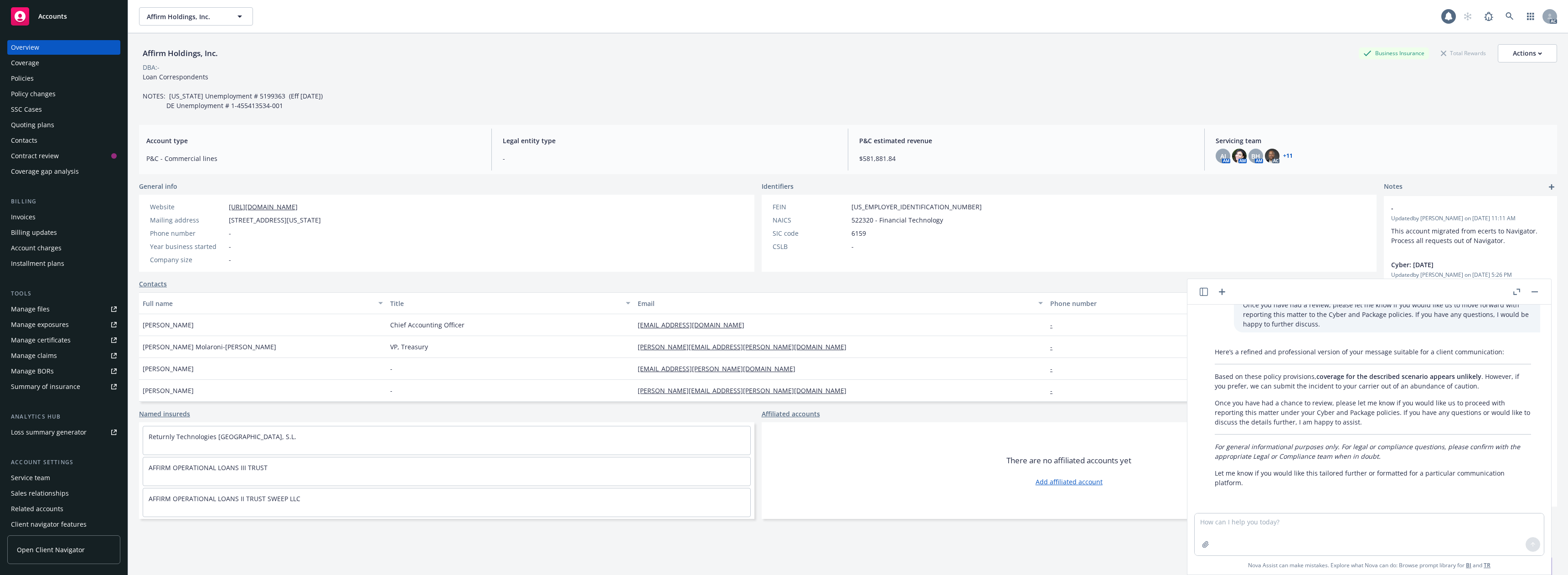
click at [61, 81] on div "Policies" at bounding box center [64, 77] width 106 height 14
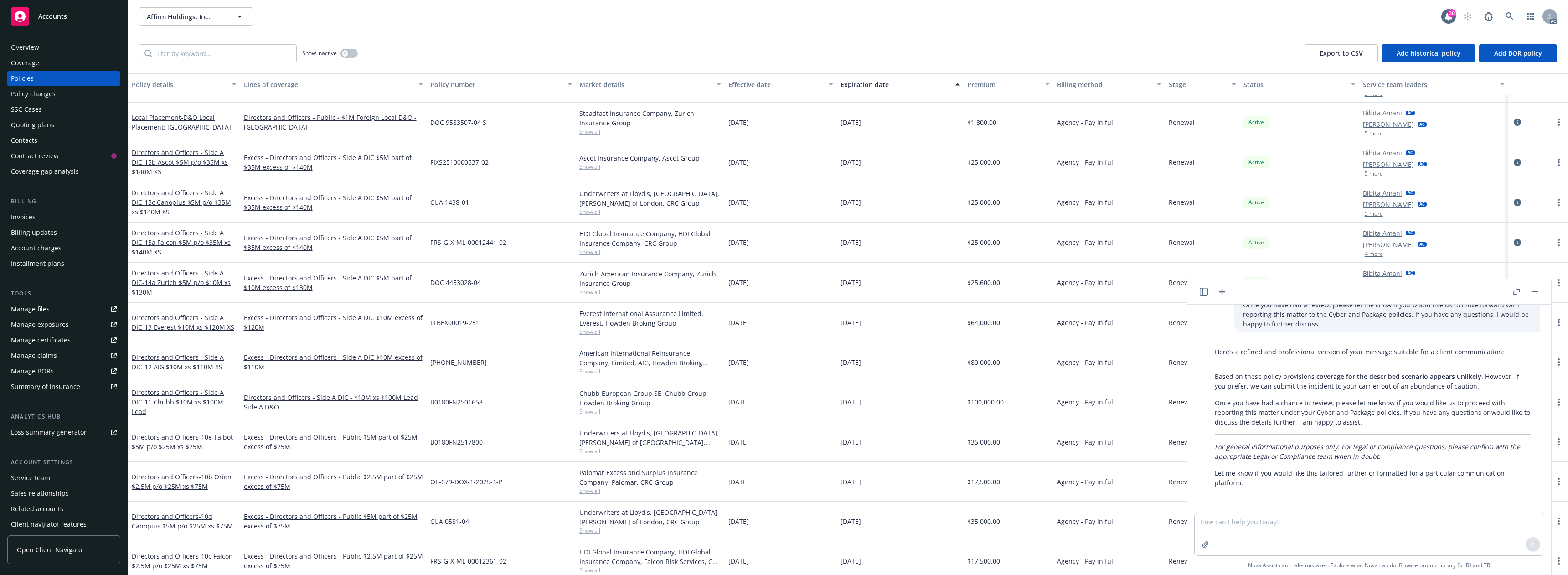
scroll to position [1185, 0]
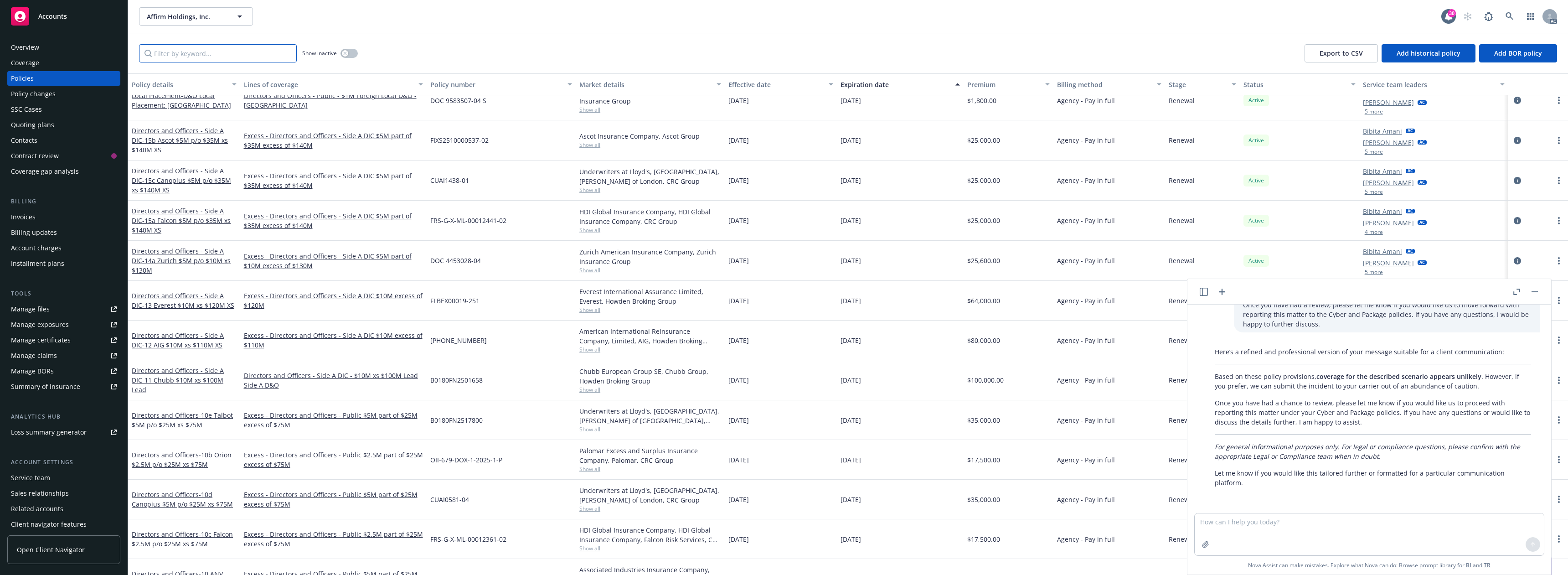
click at [193, 58] on input "Filter by keyword..." at bounding box center [217, 53] width 158 height 18
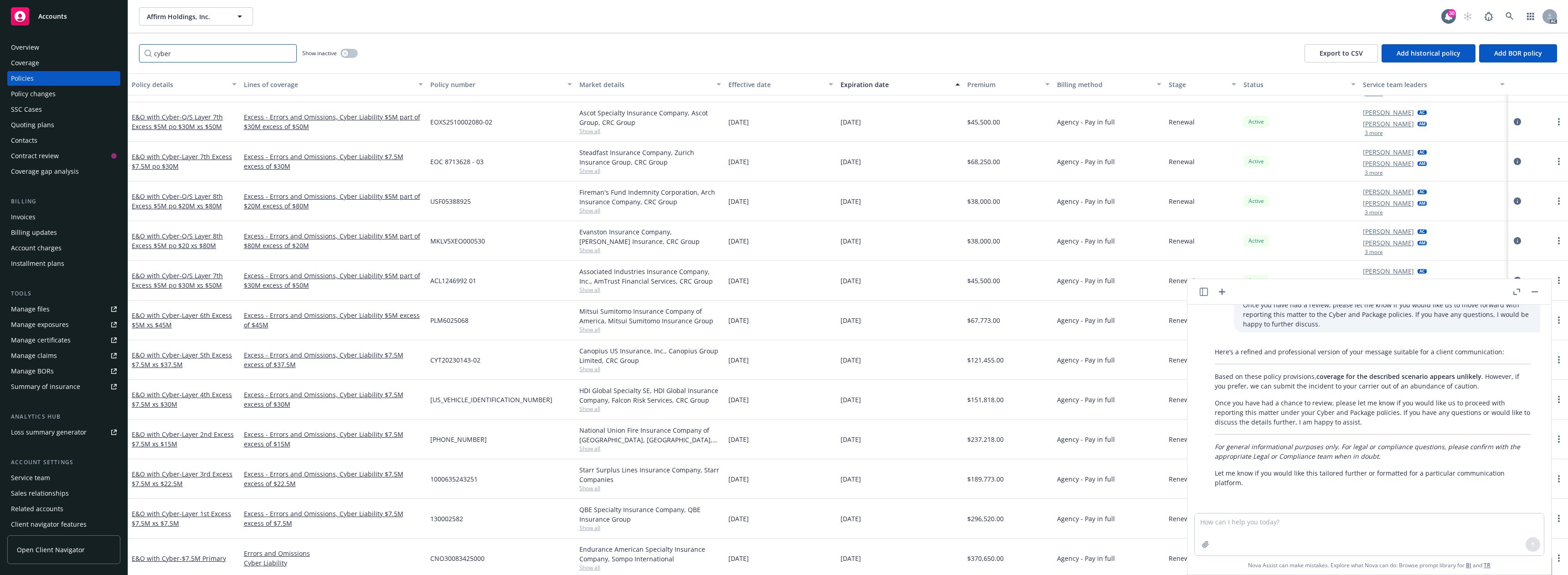
scroll to position [182, 0]
type input "cyber"
click at [200, 555] on span "- $7.5M Primary" at bounding box center [202, 557] width 46 height 8
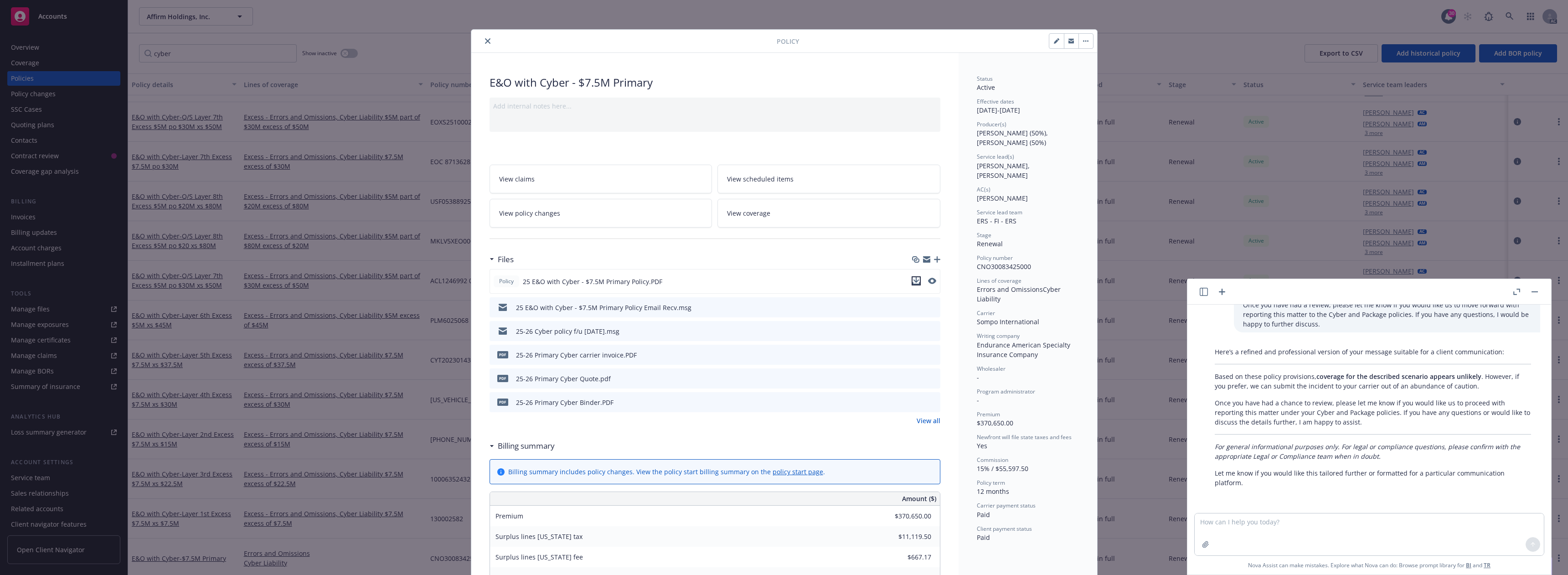
click at [912, 279] on icon "download file" at bounding box center [916, 280] width 8 height 8
click at [486, 42] on icon "close" at bounding box center [487, 42] width 6 height 6
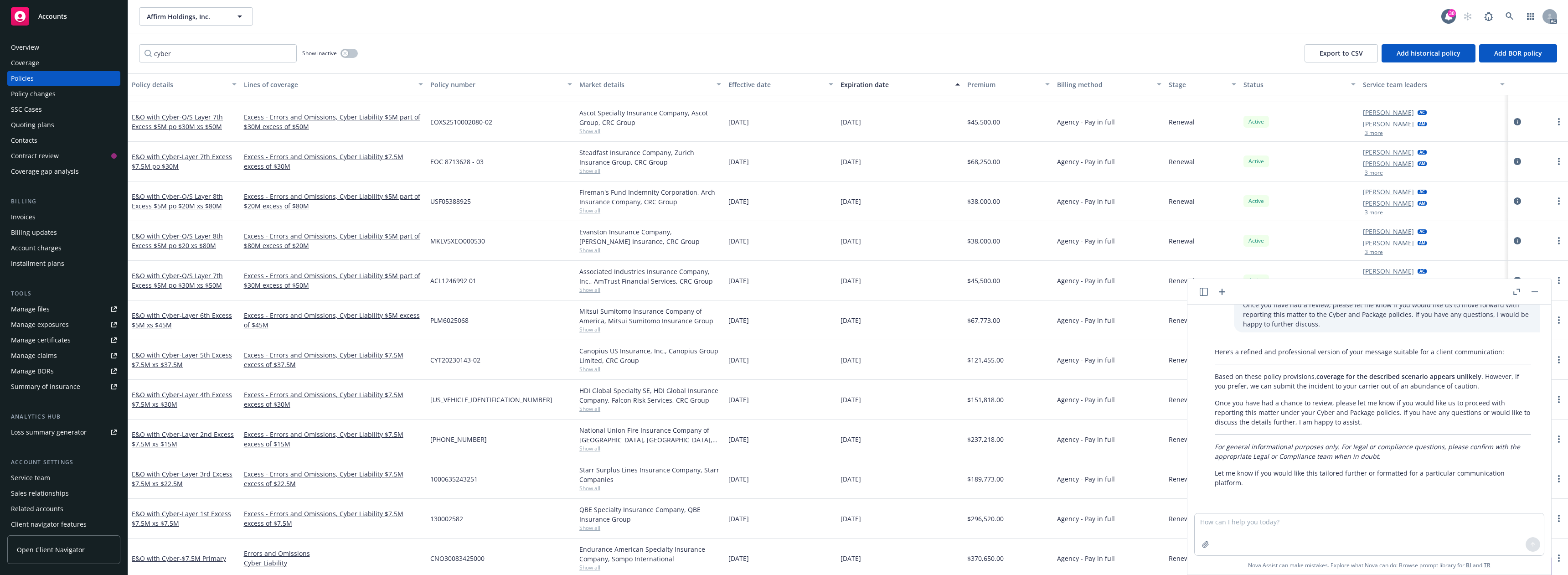
click at [1537, 294] on button "button" at bounding box center [1535, 292] width 11 height 11
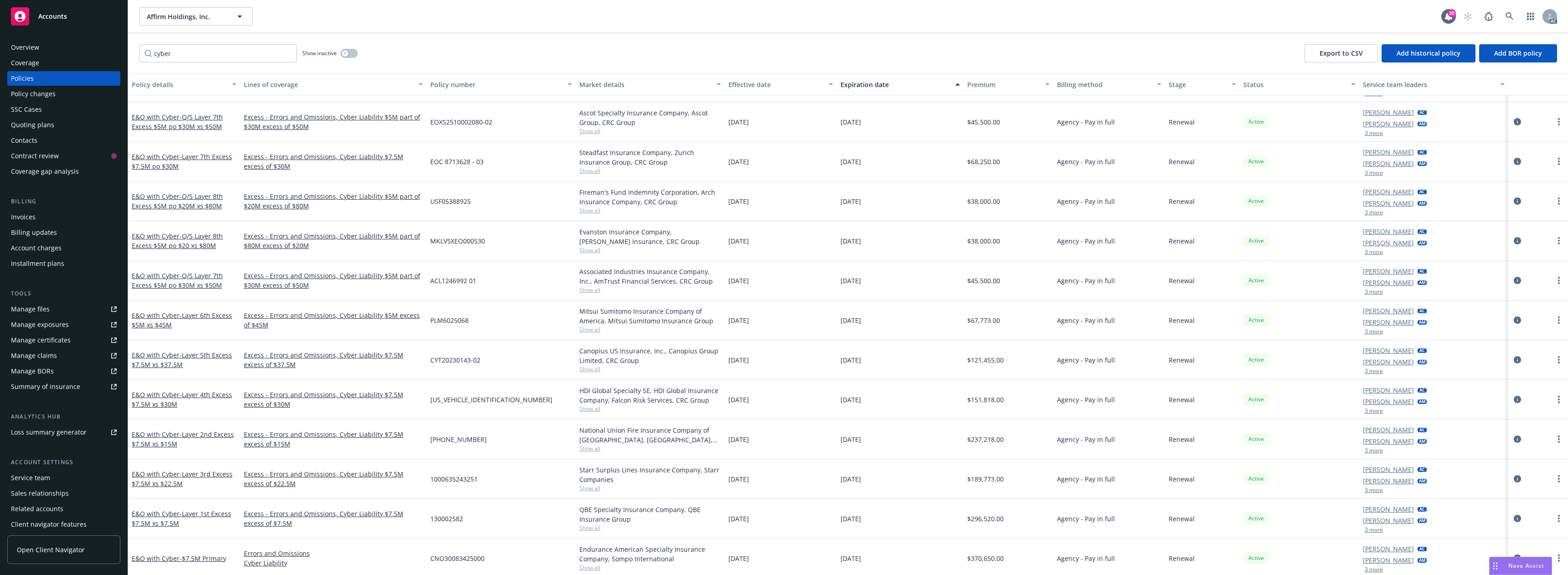
click at [1374, 412] on button "3 more" at bounding box center [1373, 411] width 18 height 6
click at [1516, 565] on span "Nova Assist" at bounding box center [1526, 566] width 36 height 8
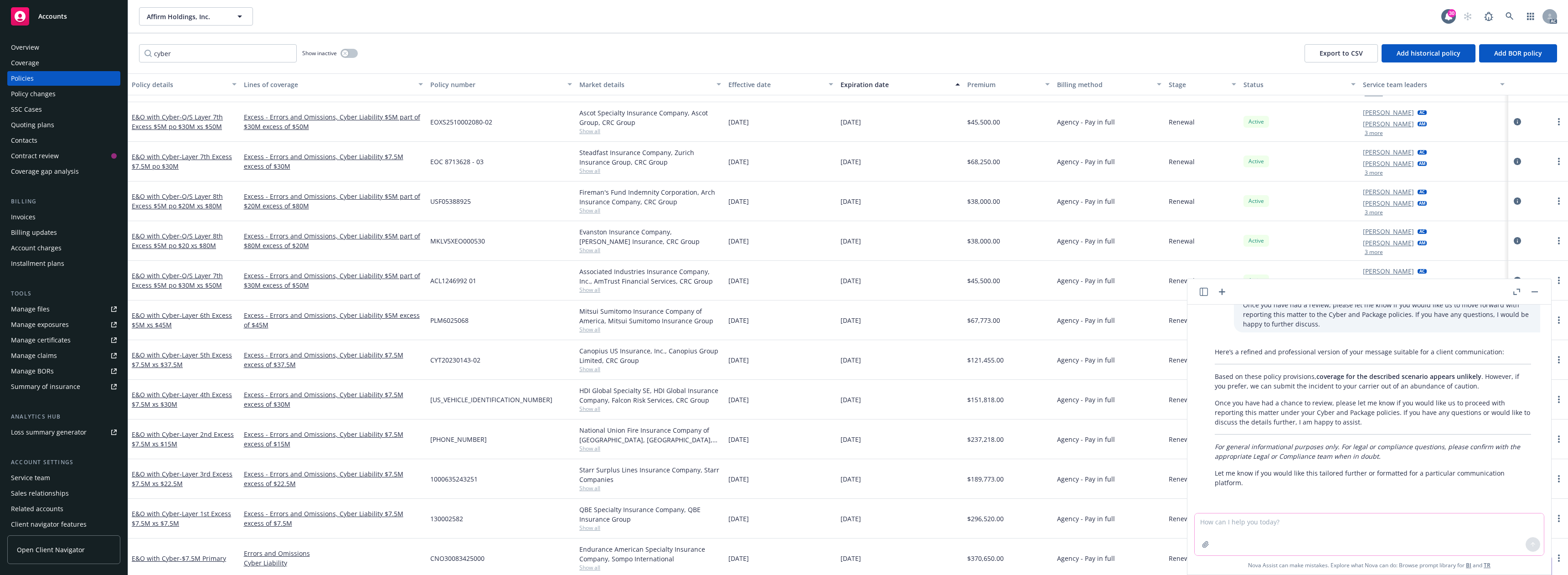
click at [1248, 525] on textarea at bounding box center [1370, 533] width 349 height 42
paste textarea "Hi [PERSON_NAME] & [PERSON_NAME], Our recommendation would be to strike while t…"
type textarea "Hi [PERSON_NAME] & [PERSON_NAME], Our recommendation would be to strike while t…"
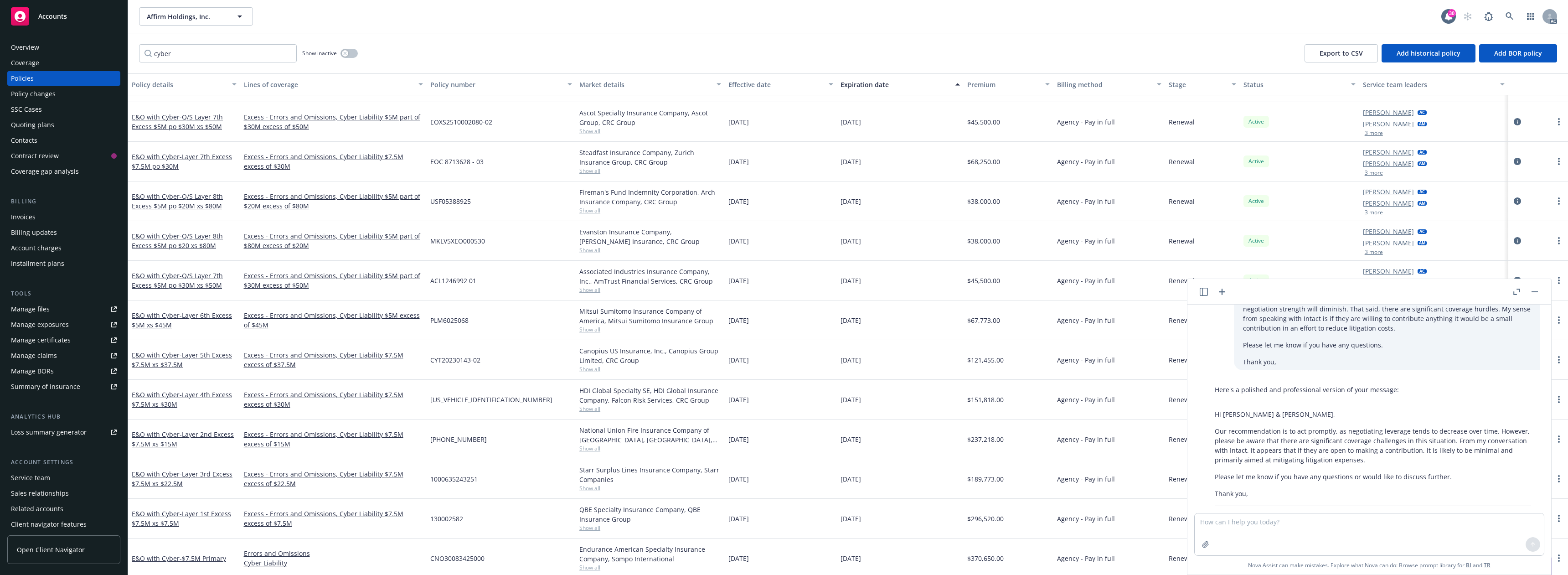
scroll to position [727, 0]
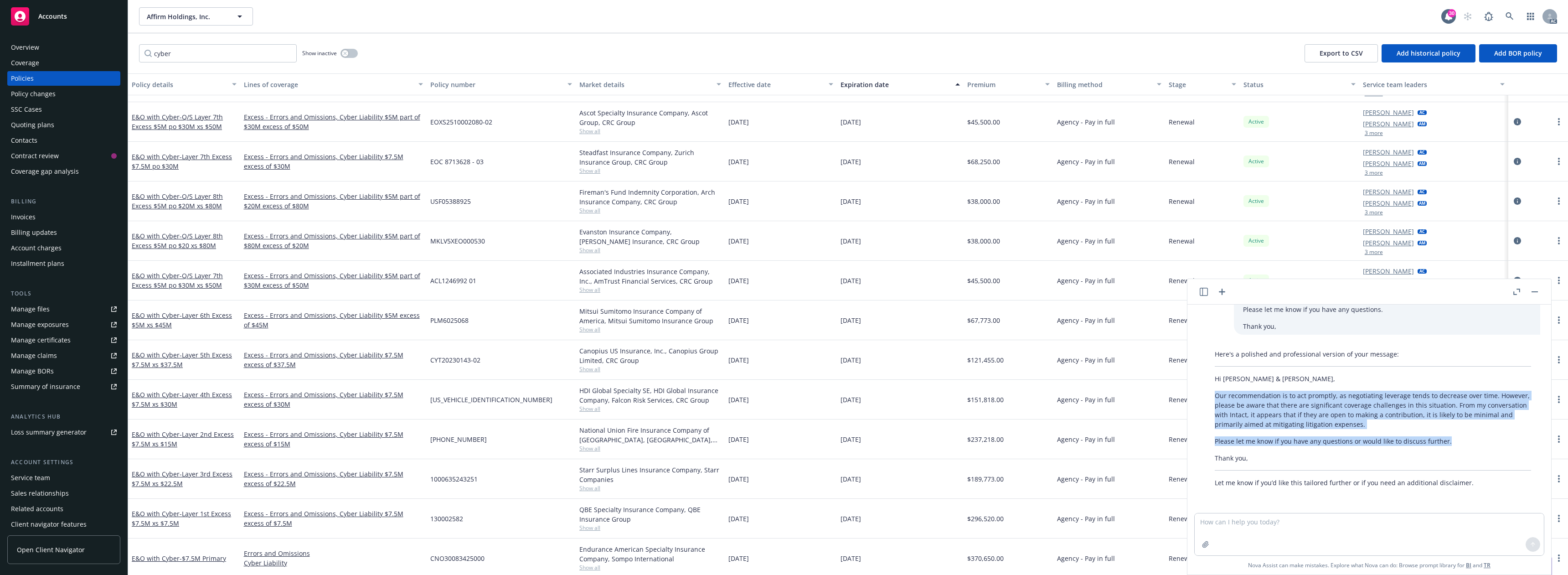
drag, startPoint x: 1216, startPoint y: 395, endPoint x: 1454, endPoint y: 438, distance: 241.9
click at [1454, 438] on div "Here's a polished and professional version of your message: Hi [PERSON_NAME] & …" at bounding box center [1372, 418] width 334 height 145
copy div "Our recommendation is to act promptly, as negotiating leverage tends to decreas…"
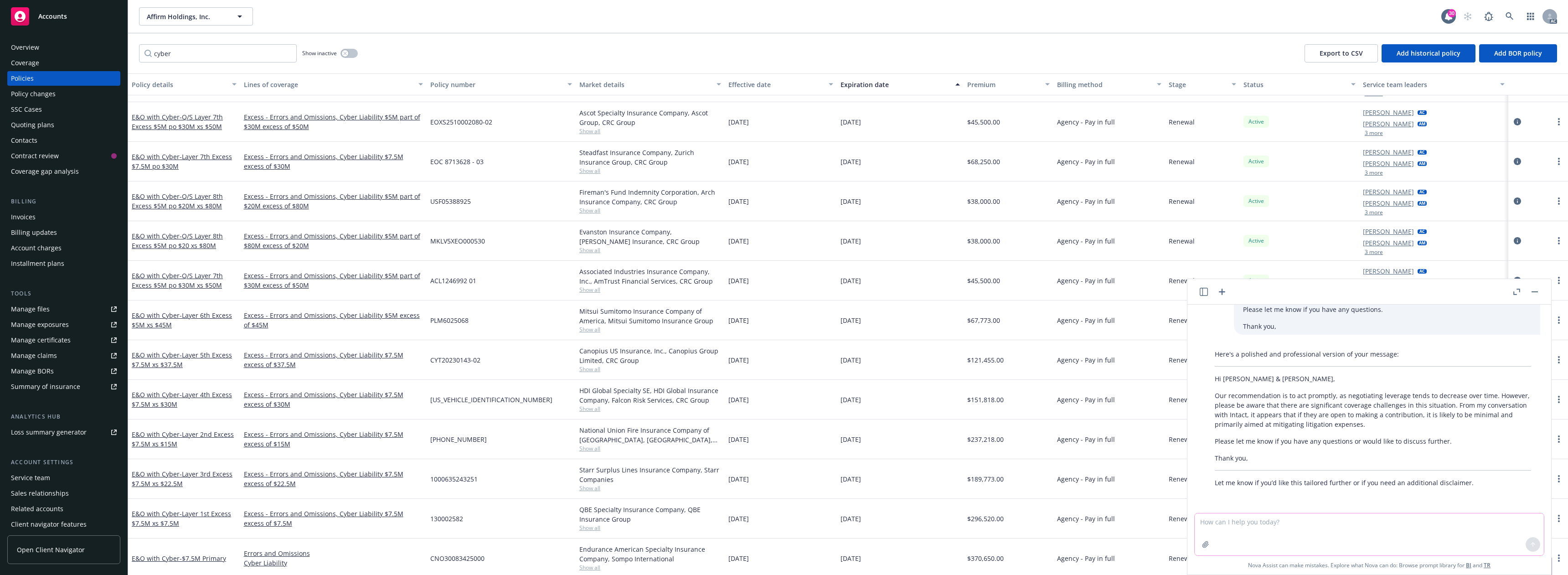
click at [1248, 525] on textarea at bounding box center [1370, 533] width 349 height 42
paste textarea "From my conversation with Intact, it appears that if they were to agree to maki…"
type textarea "From my conversation with Intact, it appears that if they were to agree to maki…"
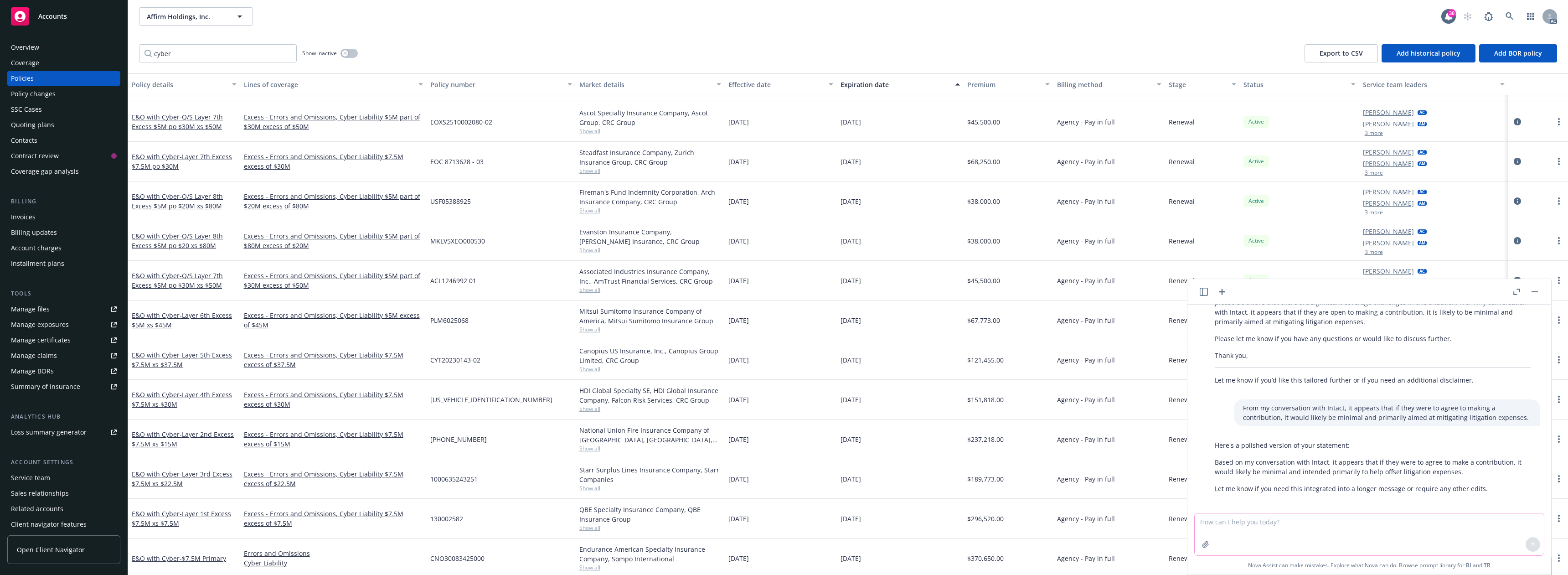
scroll to position [836, 0]
drag, startPoint x: 1217, startPoint y: 457, endPoint x: 1461, endPoint y: 466, distance: 244.2
click at [1461, 466] on div "Here's a polished version of your statement: Based on my conversation with Inta…" at bounding box center [1372, 461] width 334 height 60
copy p "Based on my conversation with Intact, it appears that if they were to agree to …"
